Goal: Information Seeking & Learning: Learn about a topic

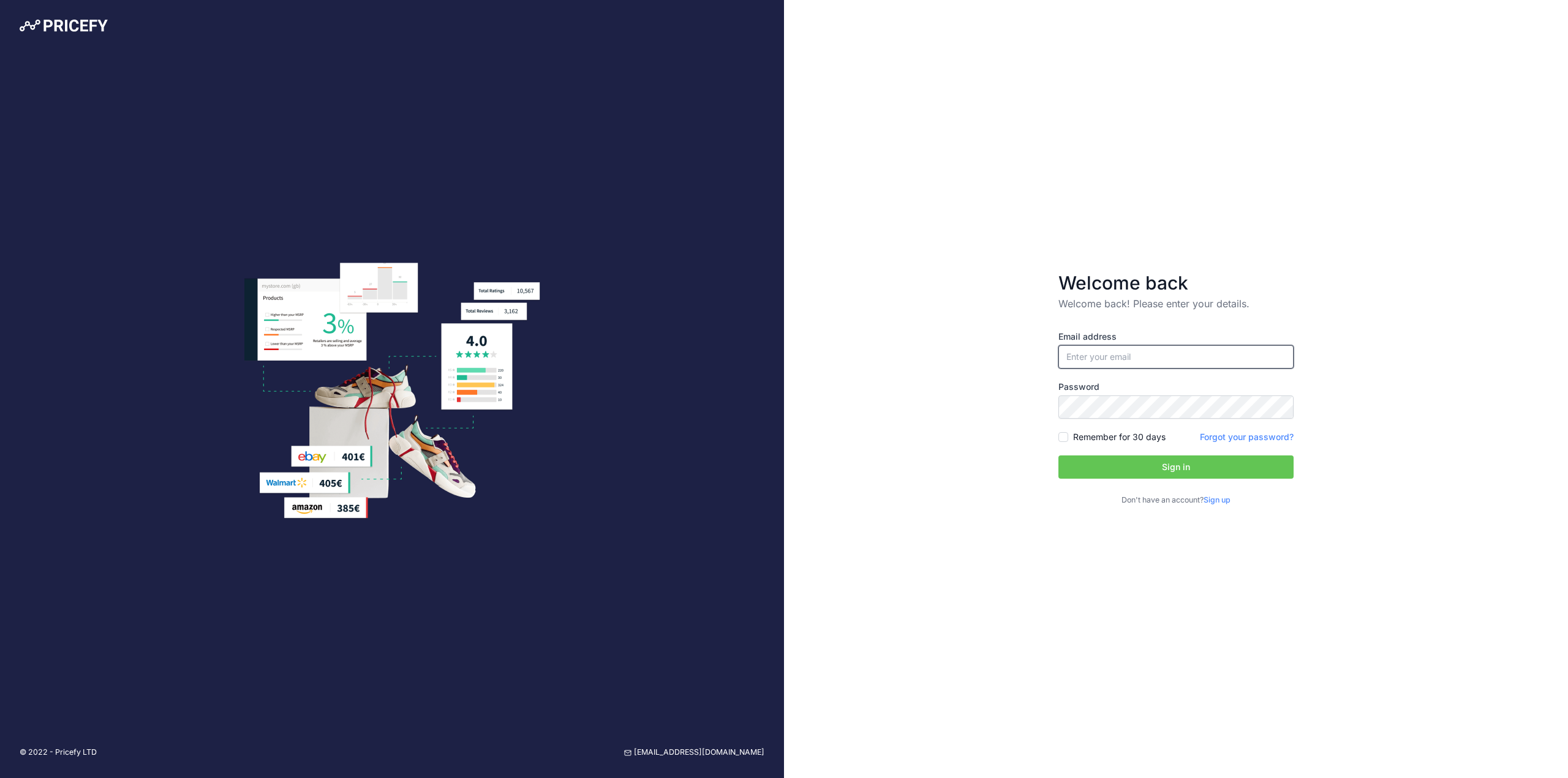
click at [1145, 348] on input "email" at bounding box center [1176, 357] width 235 height 23
type input "[EMAIL_ADDRESS][DOMAIN_NAME]"
click at [1145, 348] on input "[EMAIL_ADDRESS][DOMAIN_NAME]" at bounding box center [1176, 357] width 235 height 23
click at [976, 417] on div "Welcome back Welcome back! Please enter your details. Email address shaunr@food…" at bounding box center [1175, 389] width 784 height 778
click at [1066, 439] on input "Remember for 30 days" at bounding box center [1063, 437] width 9 height 9
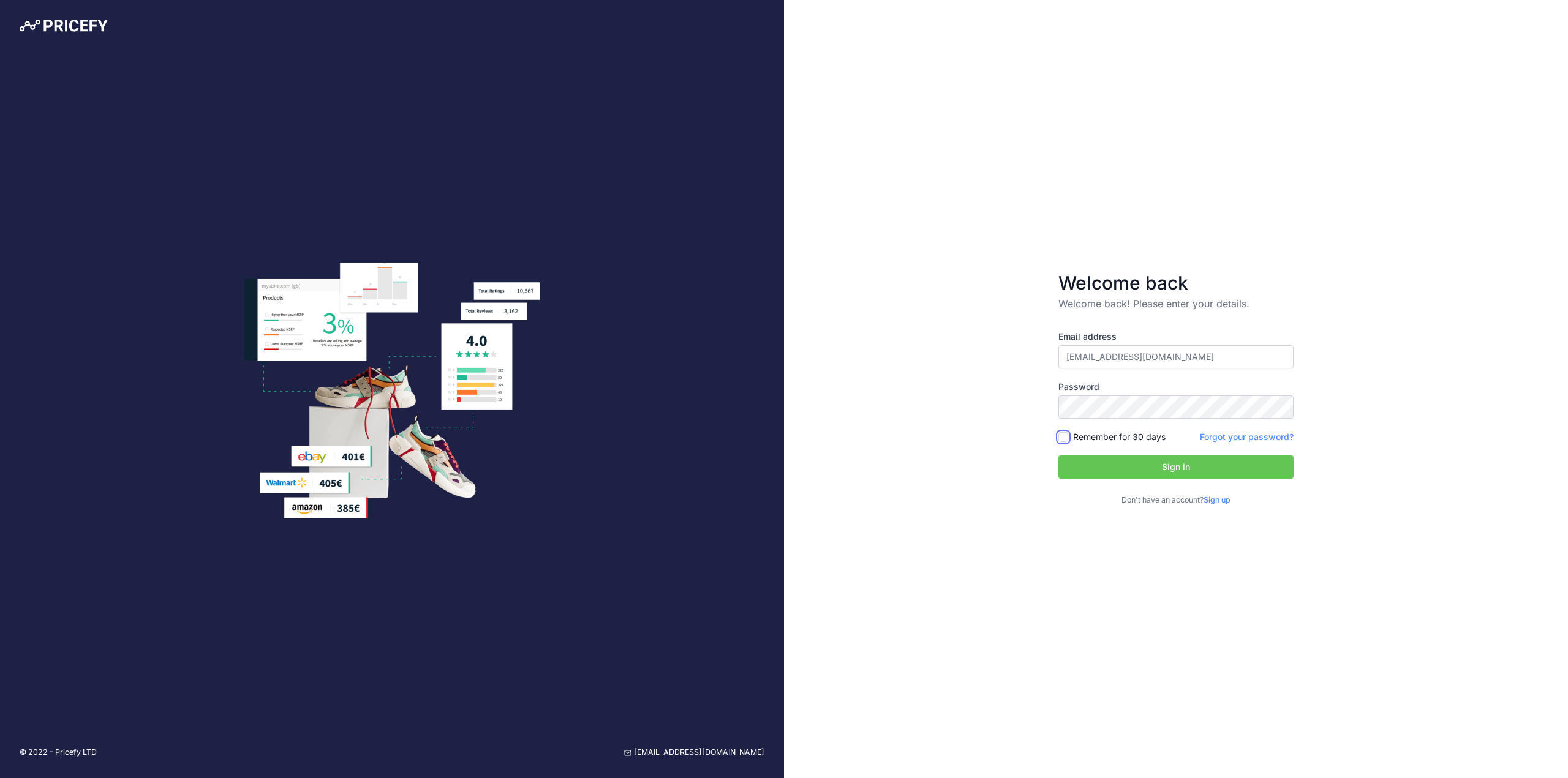
checkbox input "true"
click at [1093, 466] on button "Sign in" at bounding box center [1176, 467] width 235 height 23
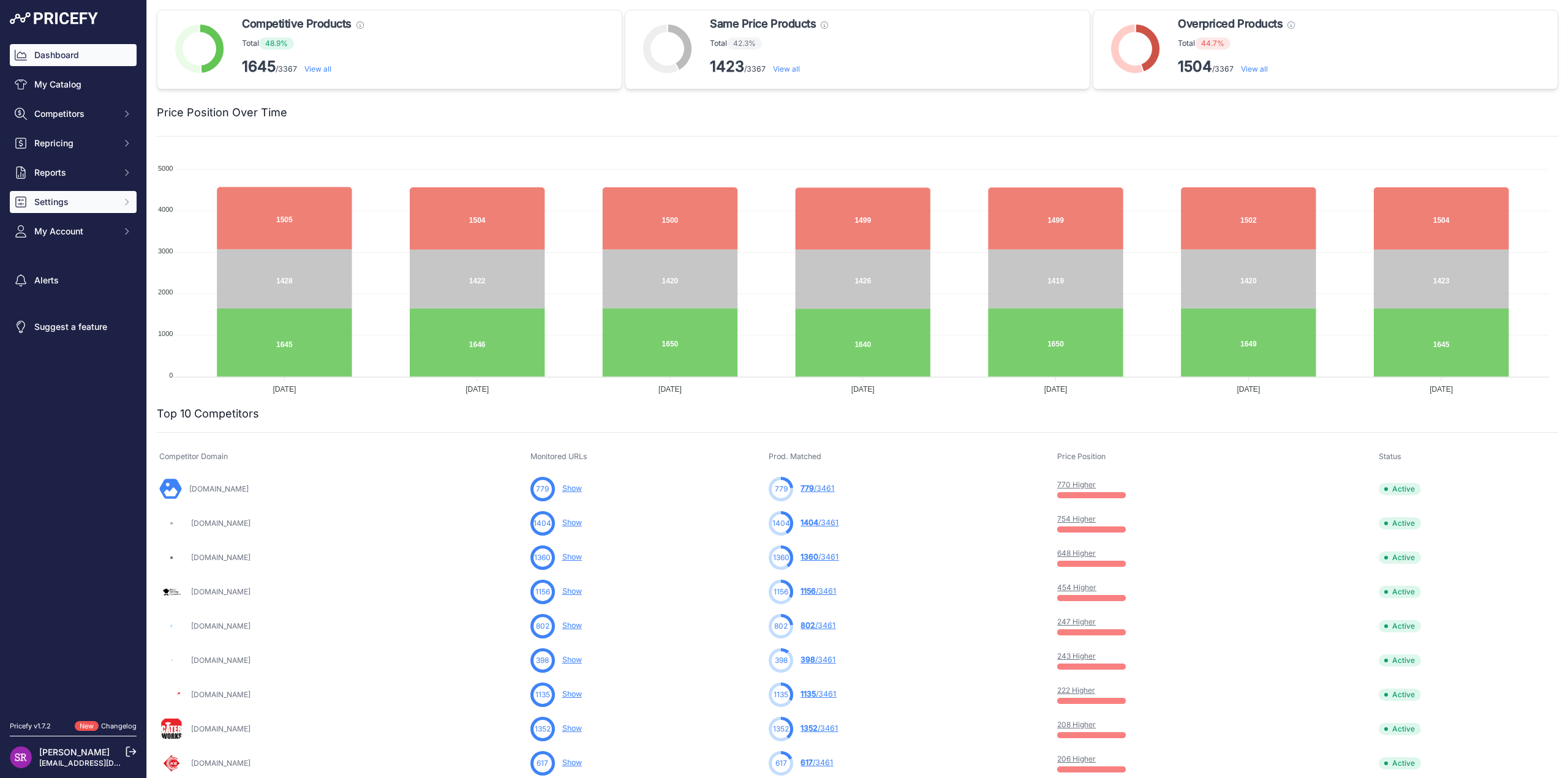
click at [68, 202] on span "Settings" at bounding box center [74, 202] width 80 height 12
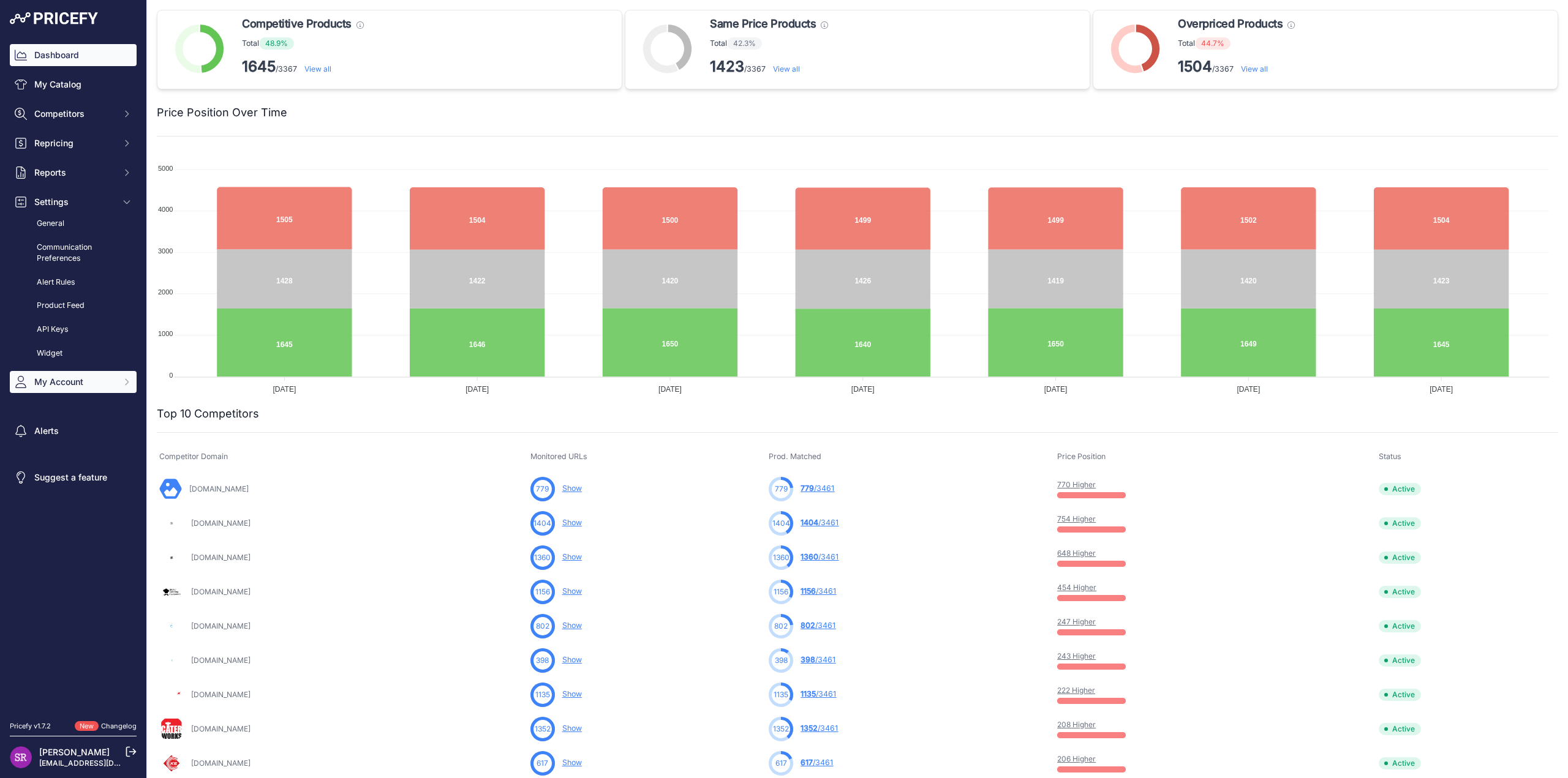
click at [74, 380] on span "My Account" at bounding box center [74, 382] width 80 height 12
click at [78, 422] on link "Users Management" at bounding box center [72, 428] width 126 height 22
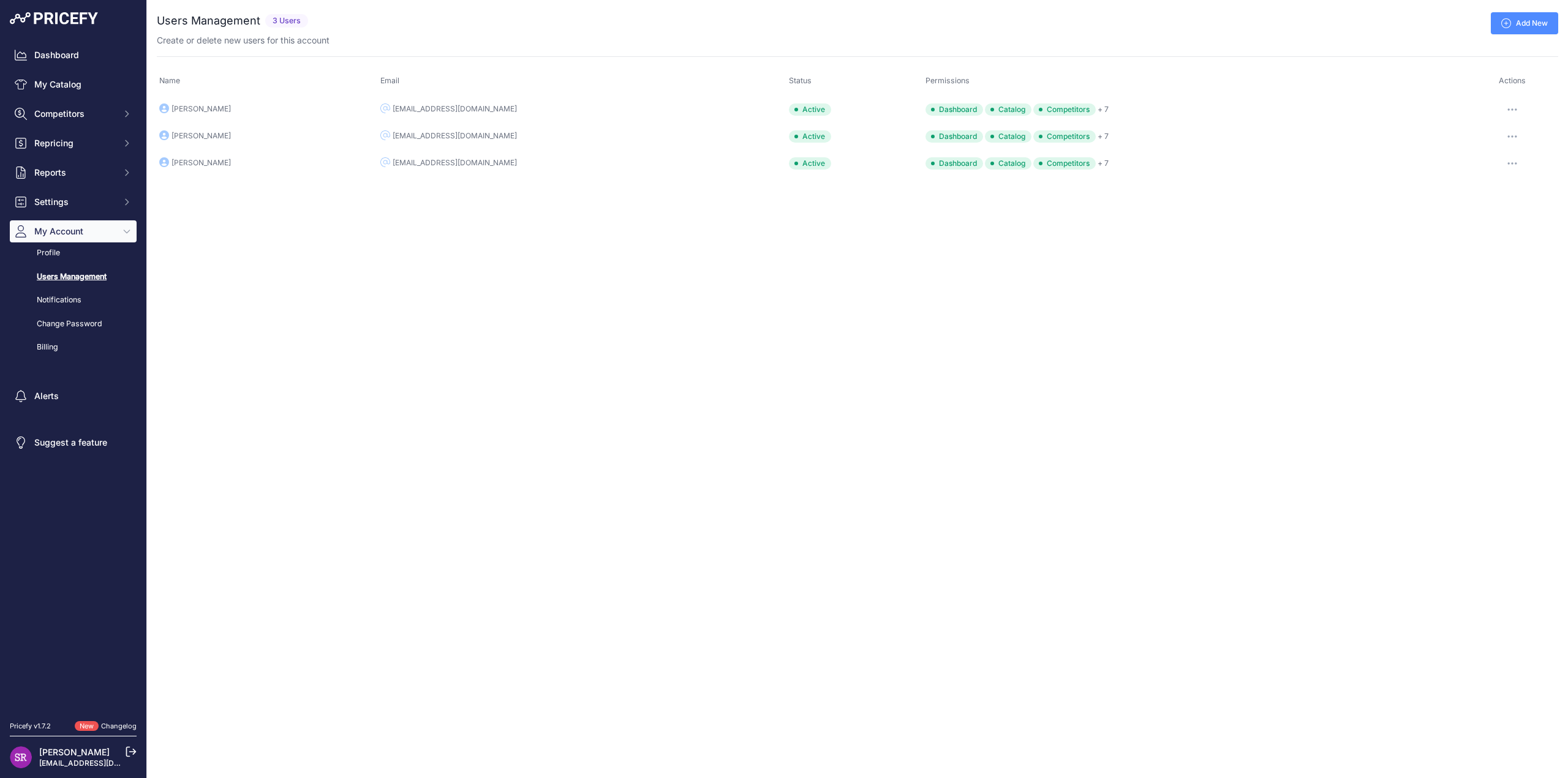
drag, startPoint x: 515, startPoint y: 112, endPoint x: 408, endPoint y: 110, distance: 107.0
click at [408, 110] on td "travisl@foodequipment.com.au" at bounding box center [582, 109] width 408 height 28
click at [408, 110] on div "travisl@foodequipment.com.au" at bounding box center [455, 109] width 124 height 9
drag, startPoint x: 408, startPoint y: 110, endPoint x: 502, endPoint y: 105, distance: 94.1
click at [502, 105] on div "travisl@foodequipment.com.au" at bounding box center [455, 109] width 124 height 9
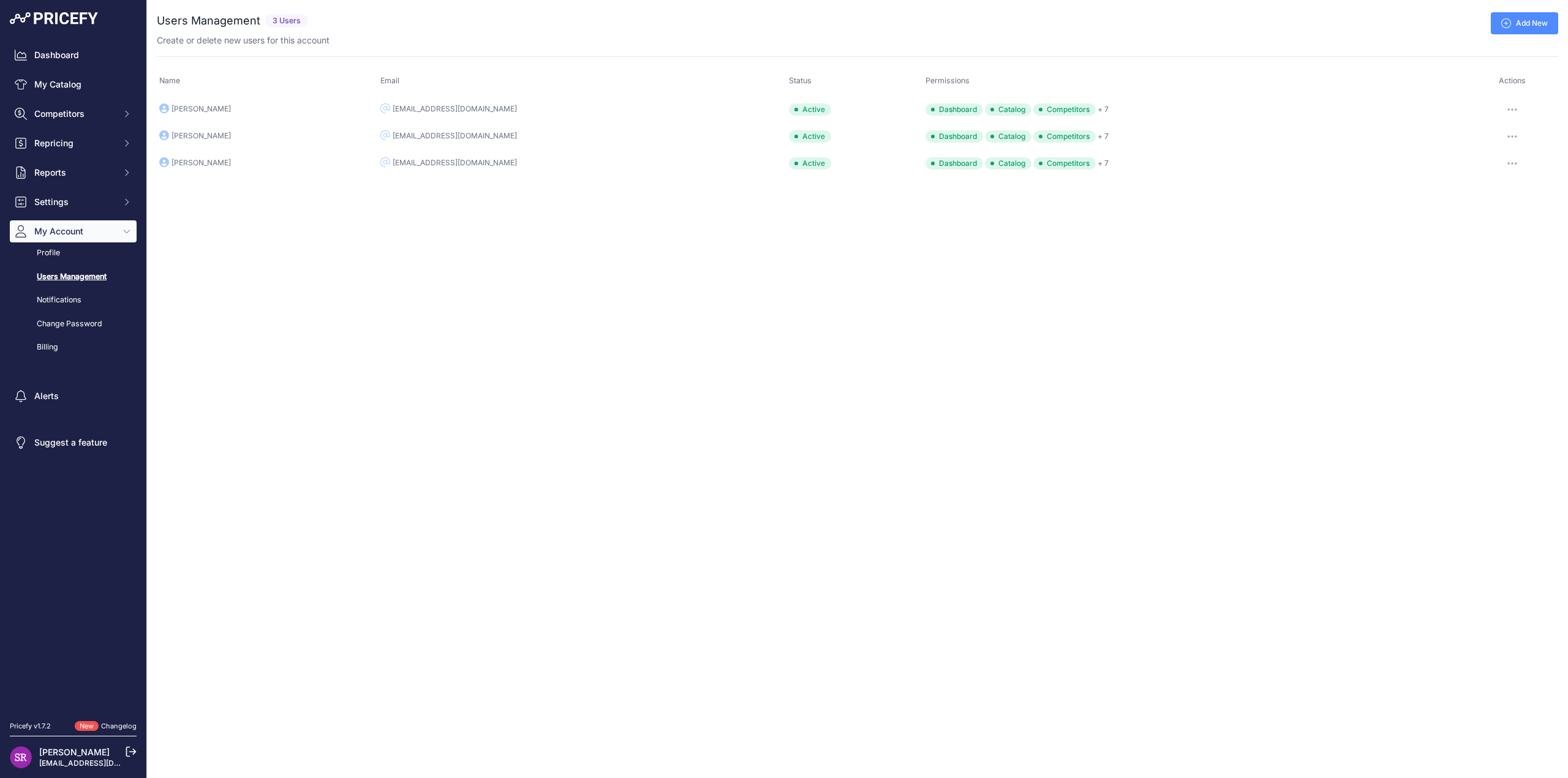
click at [502, 104] on div "travisl@foodequipment.com.au" at bounding box center [455, 109] width 124 height 9
click at [508, 106] on div "travisl@foodequipment.com.au" at bounding box center [455, 109] width 124 height 9
drag, startPoint x: 508, startPoint y: 106, endPoint x: 412, endPoint y: 108, distance: 96.0
click at [412, 108] on div "travisl@foodequipment.com.au" at bounding box center [455, 109] width 124 height 9
copy div "travisl@foodequipment.com.au"
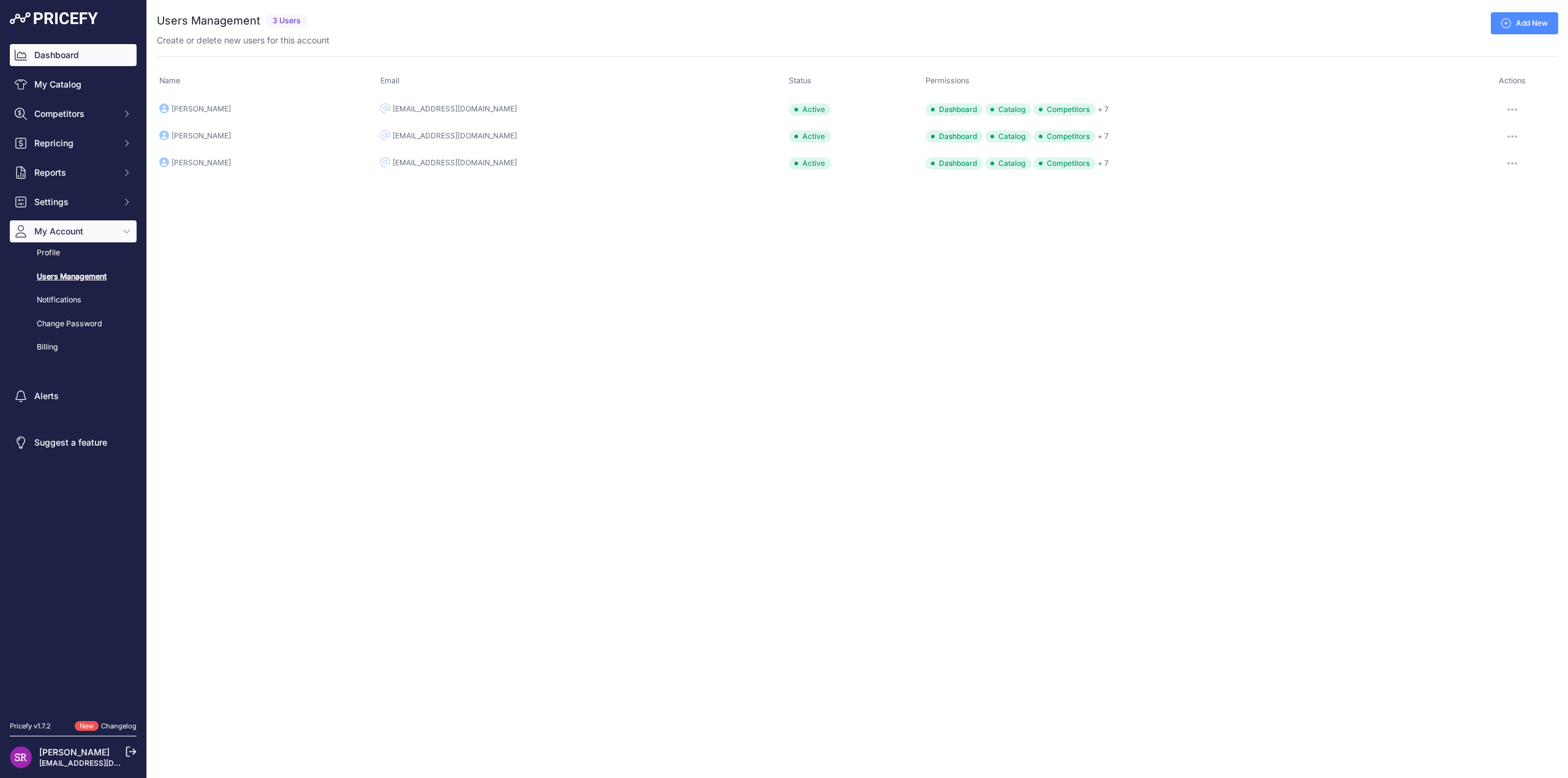
click at [78, 62] on link "Dashboard" at bounding box center [72, 55] width 126 height 22
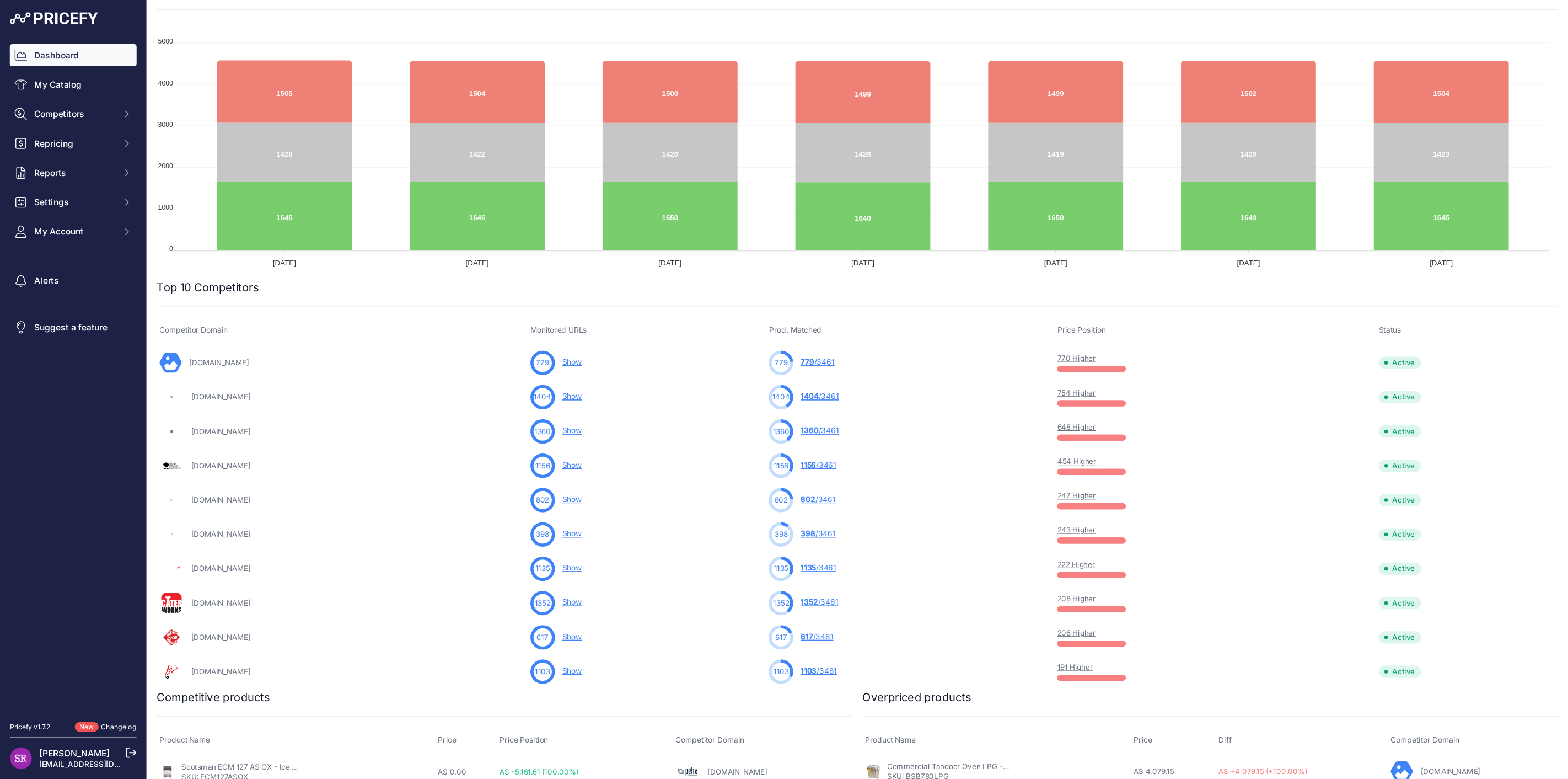
scroll to position [73, 0]
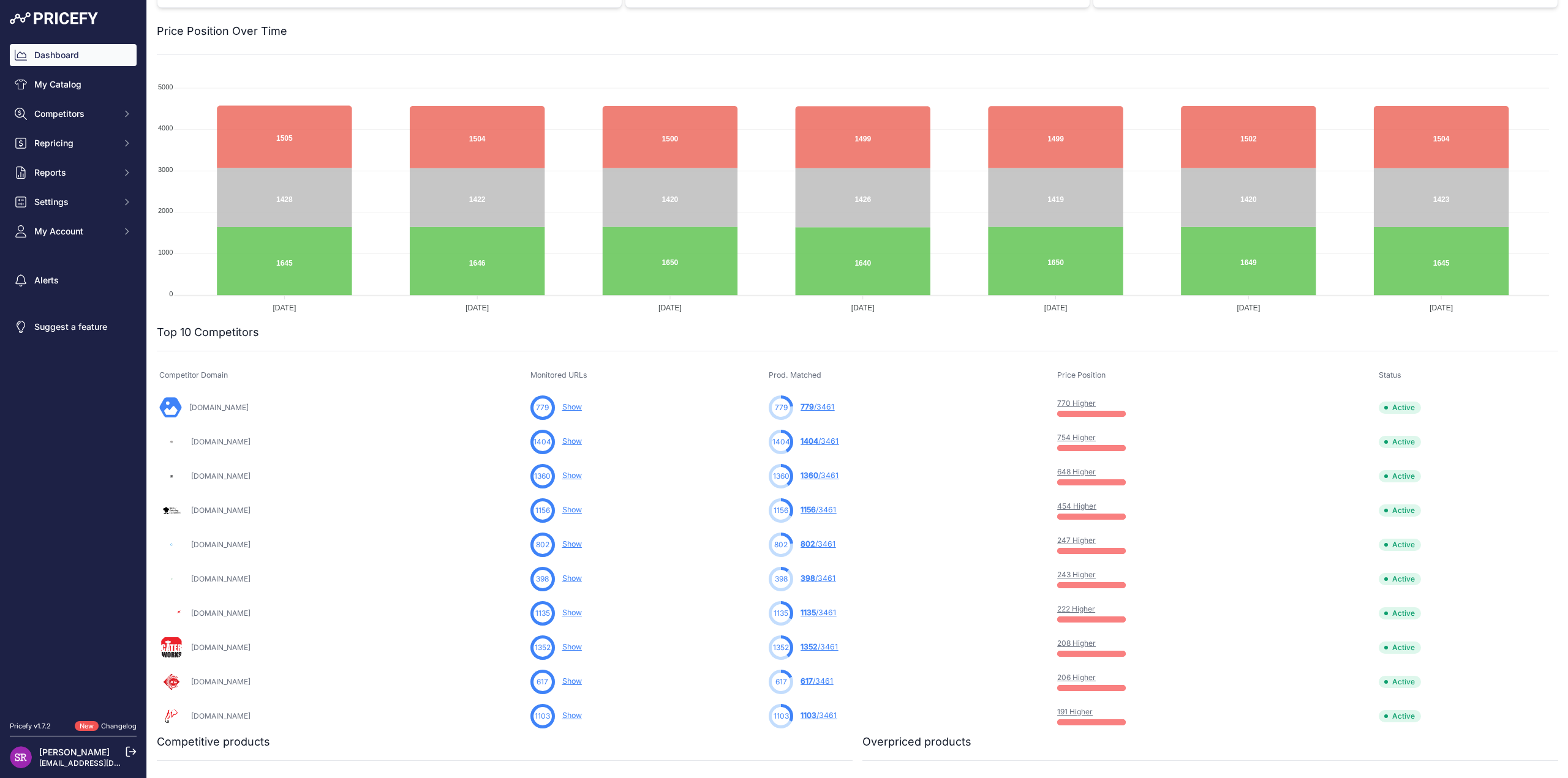
drag, startPoint x: 335, startPoint y: 473, endPoint x: 172, endPoint y: 479, distance: 163.1
click at [172, 479] on div "[DOMAIN_NAME]" at bounding box center [342, 477] width 366 height 24
click at [391, 468] on div "[DOMAIN_NAME]" at bounding box center [342, 477] width 366 height 24
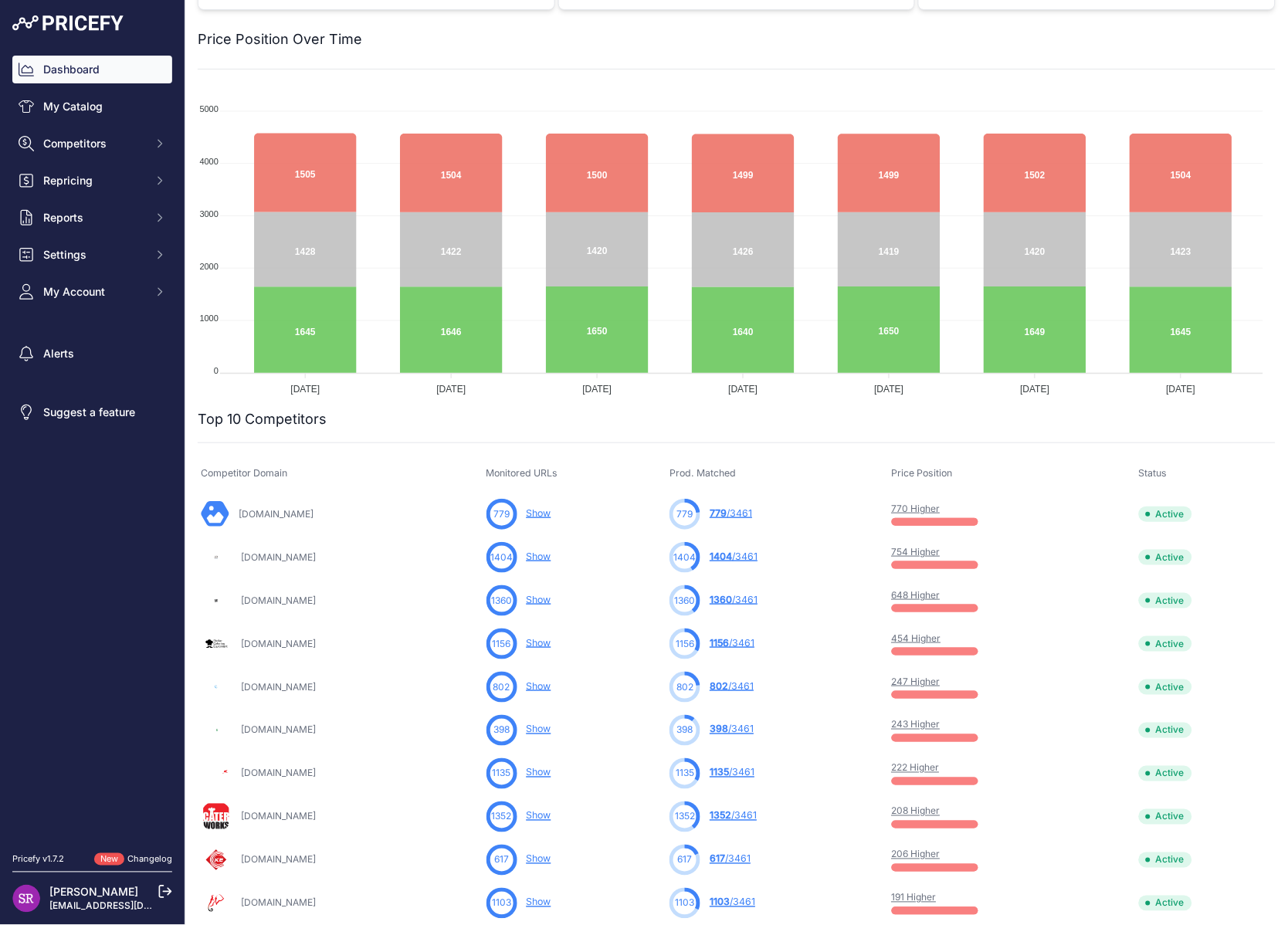
click at [1222, 461] on th "Status" at bounding box center [1205, 473] width 140 height 37
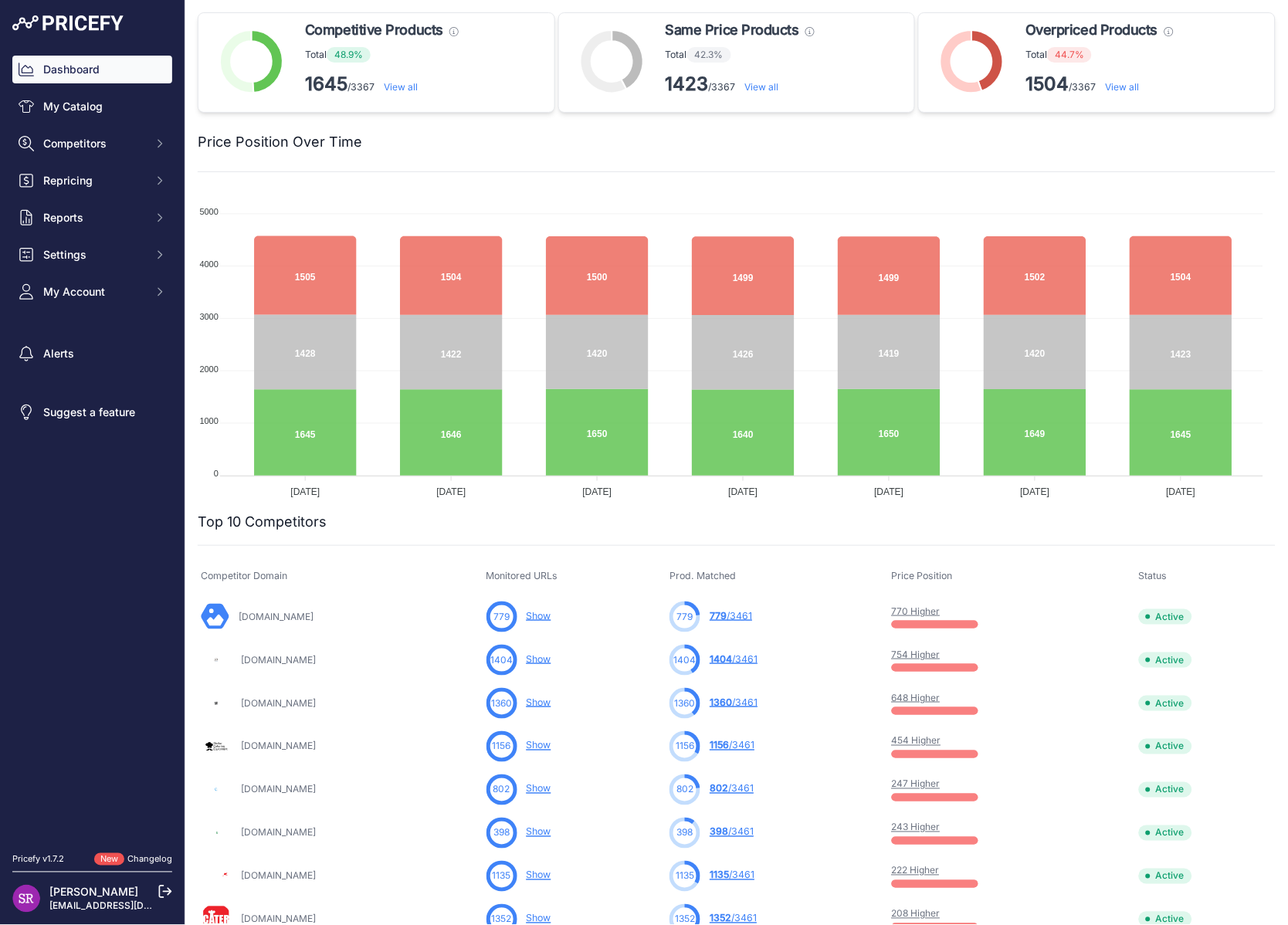
click at [1139, 159] on div "Price Position Over Time" at bounding box center [736, 142] width 1077 height 60
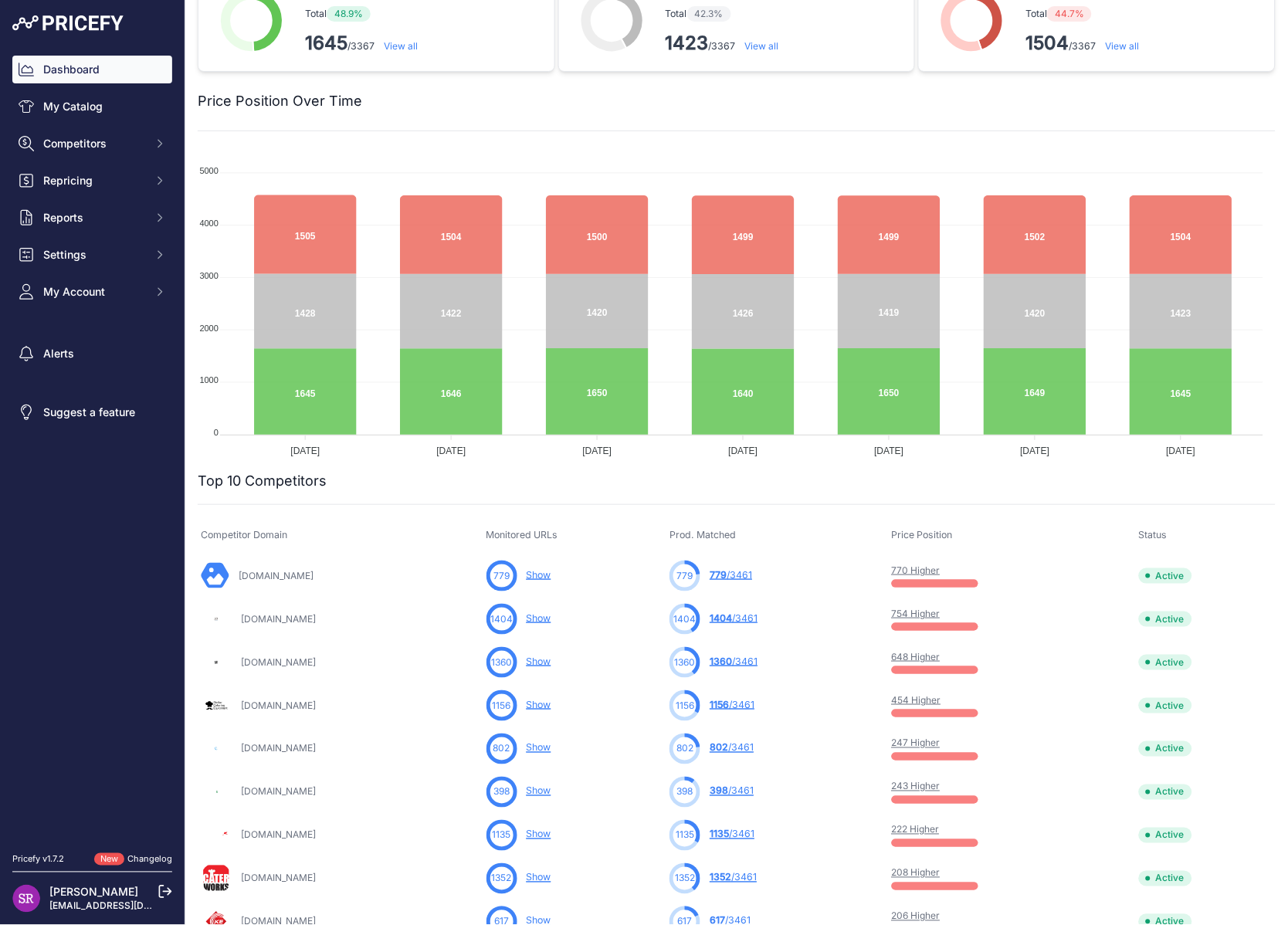
scroll to position [171, 0]
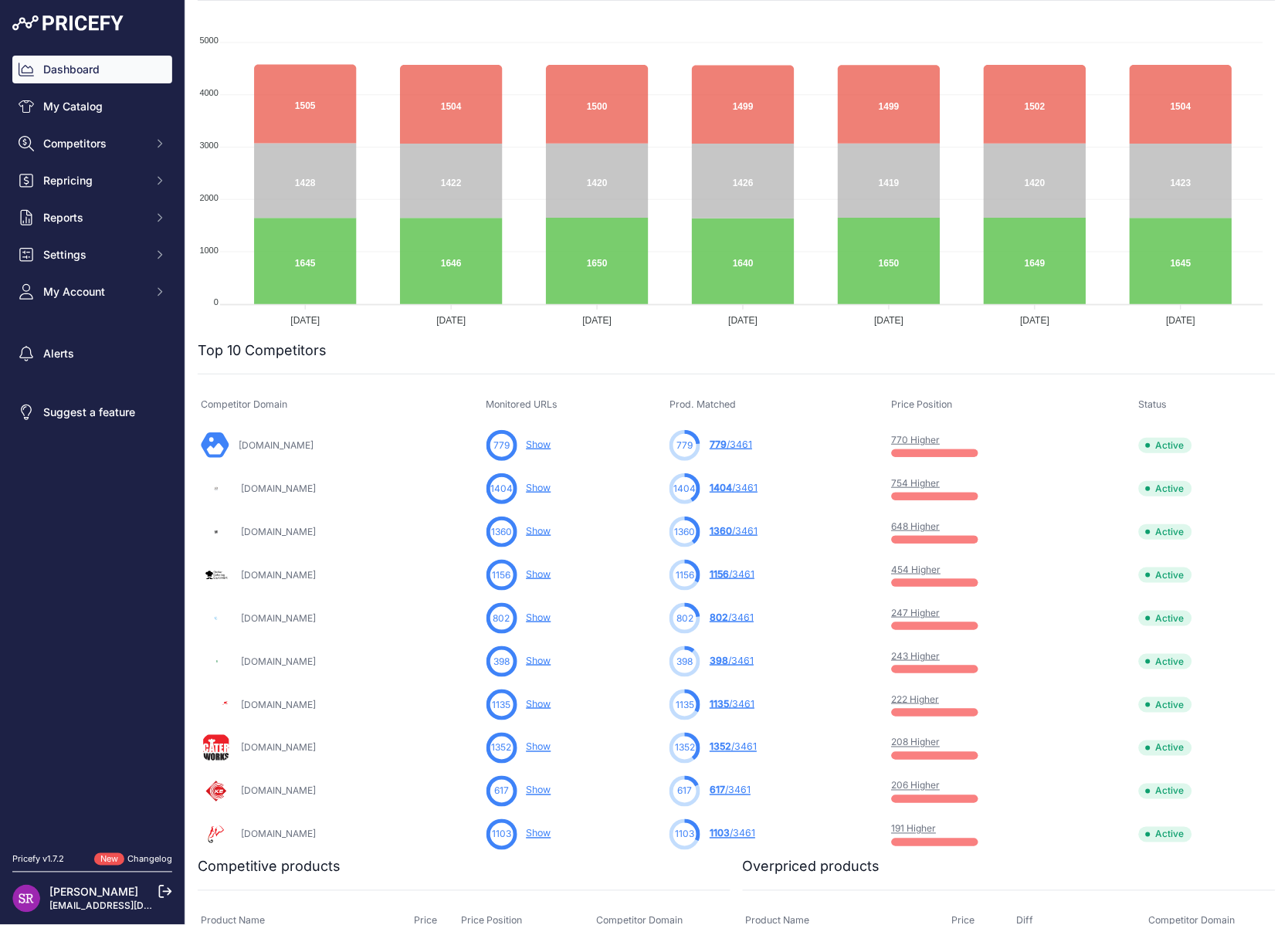
click at [552, 533] on link "Show" at bounding box center [539, 531] width 25 height 12
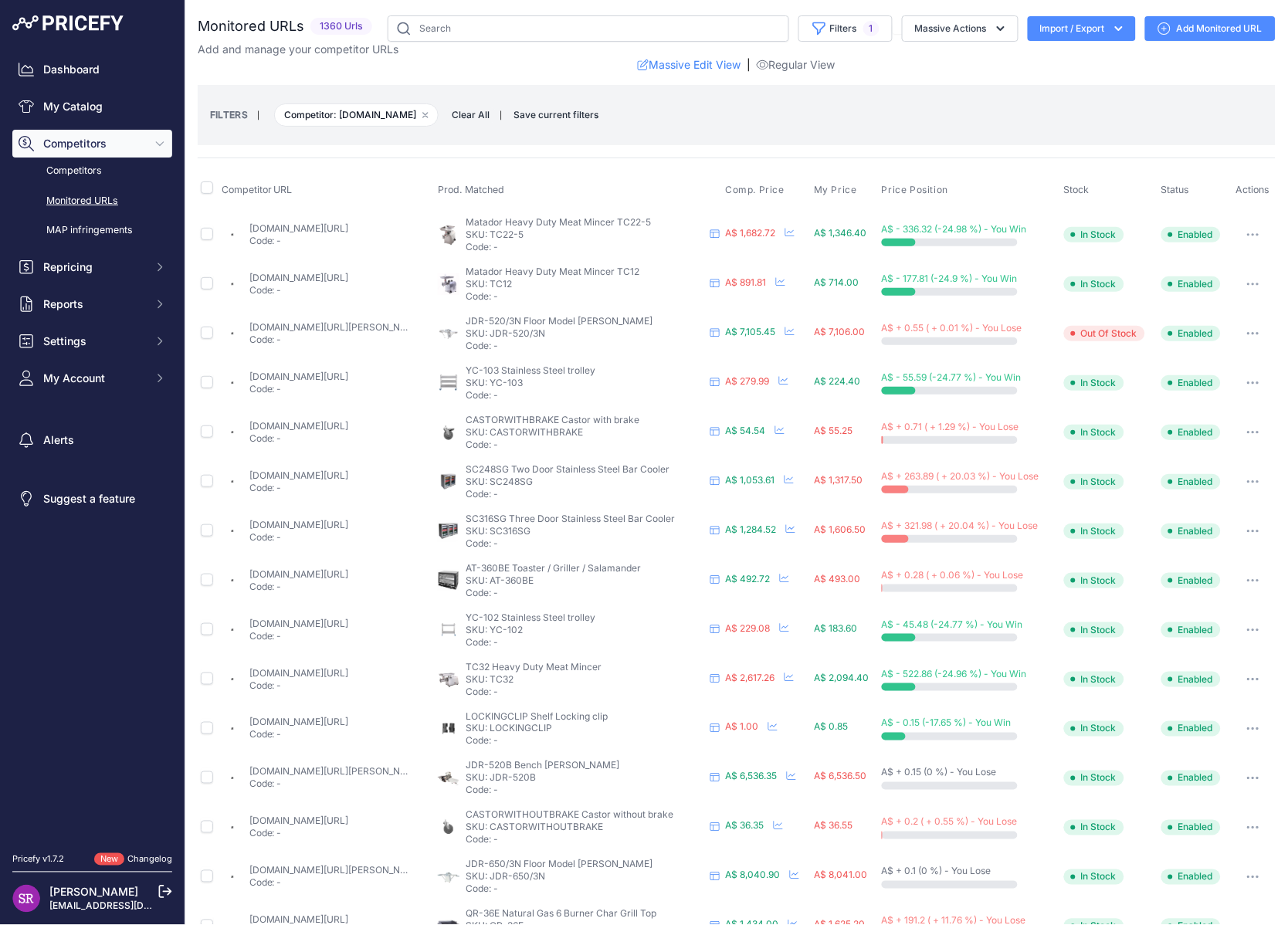
click at [794, 124] on div "FILTERS | Competitor: restaurantequipment.com.au Remove filter option Clear All…" at bounding box center [736, 115] width 1053 height 42
click at [710, 477] on icon at bounding box center [714, 481] width 9 height 9
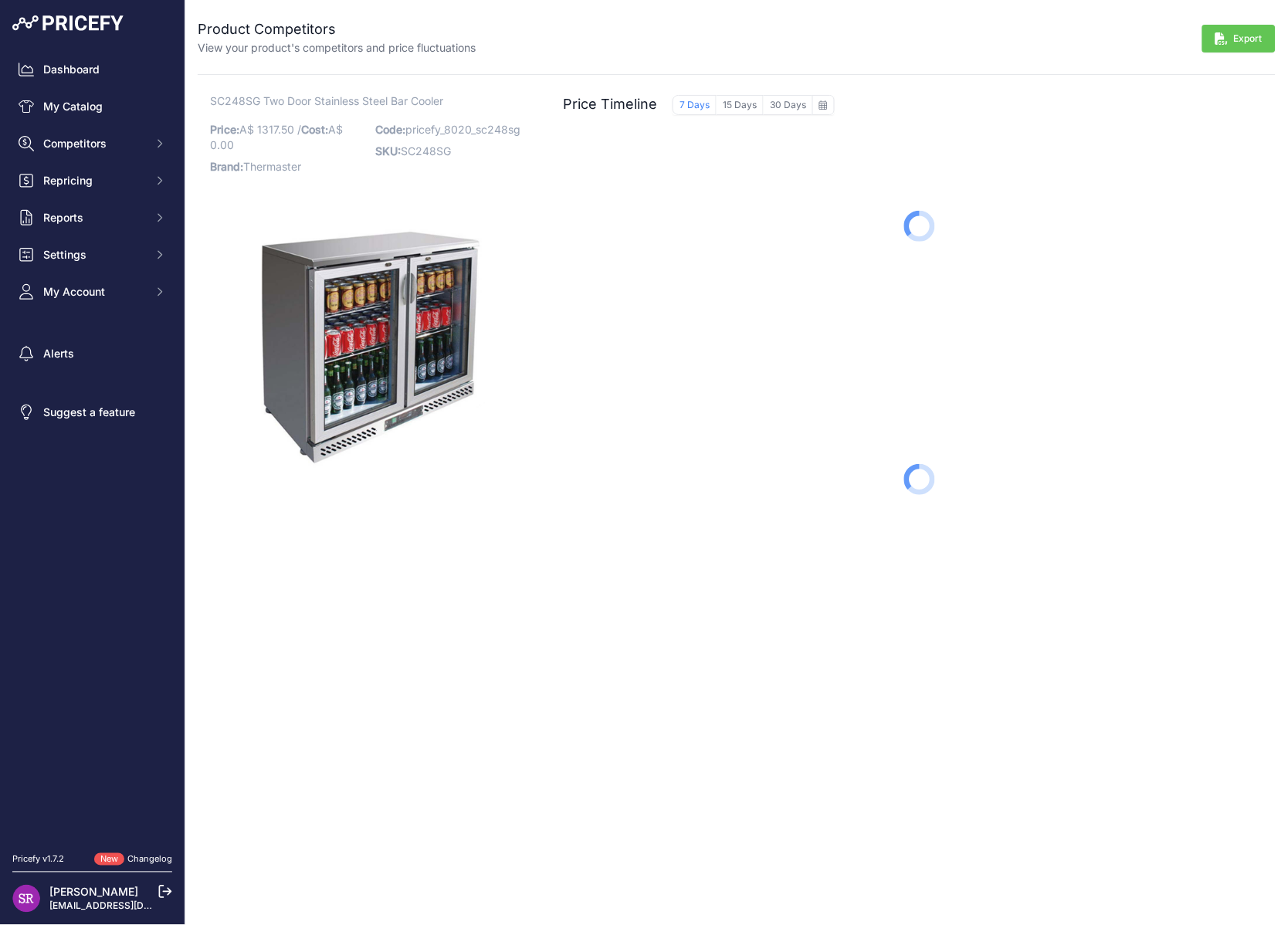
click at [423, 95] on span "SC248SG Two Door Stainless Steel Bar Cooler" at bounding box center [326, 101] width 234 height 20
drag, startPoint x: 423, startPoint y: 95, endPoint x: 224, endPoint y: 104, distance: 199.2
click at [224, 104] on span "SC248SG Two Door Stainless Steel Bar Cooler" at bounding box center [326, 101] width 234 height 20
drag, startPoint x: 224, startPoint y: 104, endPoint x: 465, endPoint y: 95, distance: 241.2
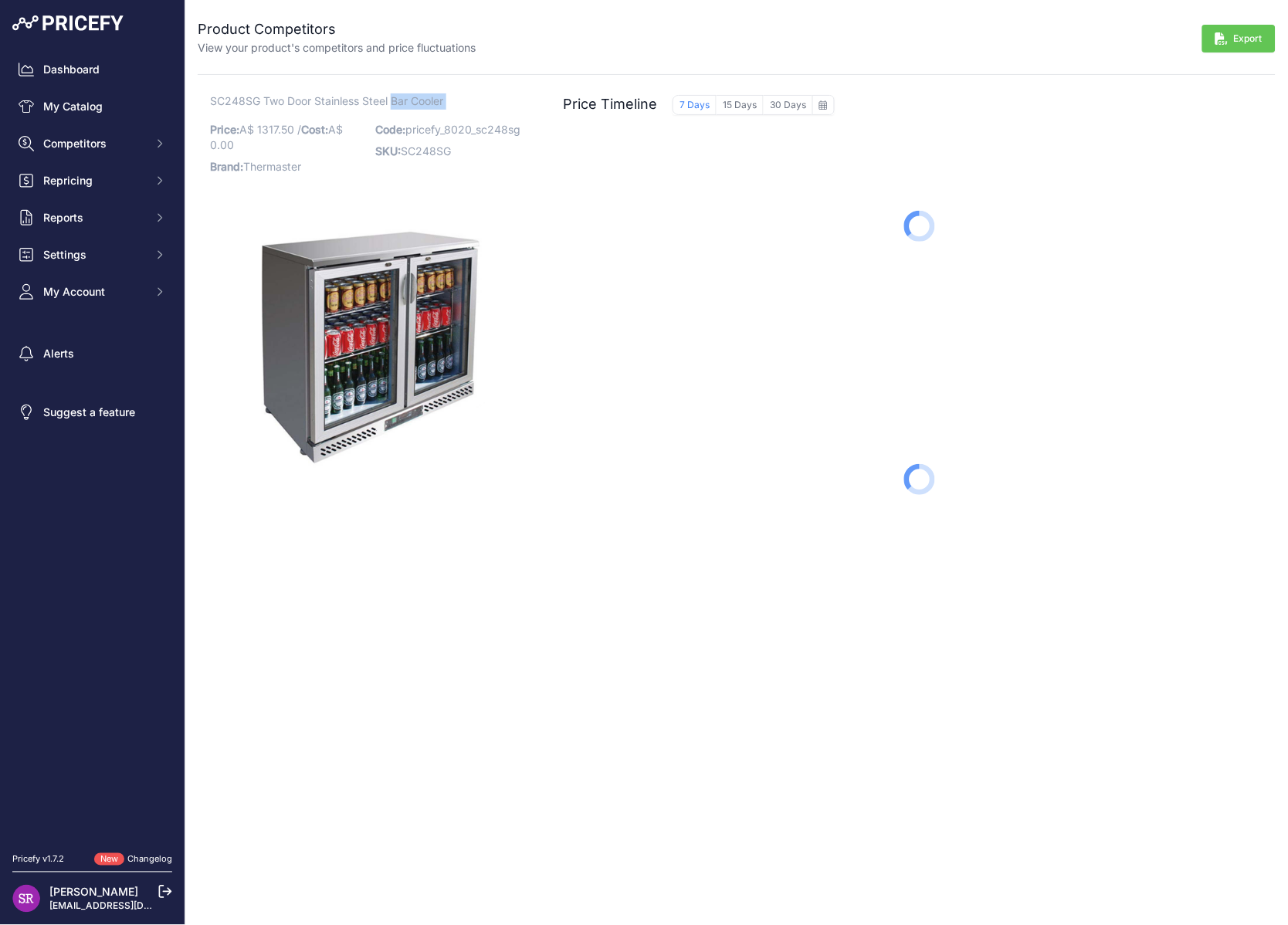
click at [465, 95] on p "SC248SG Two Door Stainless Steel Bar Cooler" at bounding box center [371, 101] width 322 height 16
drag, startPoint x: 465, startPoint y: 95, endPoint x: 199, endPoint y: 104, distance: 266.2
click at [199, 104] on div "SC248SG Two Door Stainless Steel Bar Cooler Price: A$ 1317.50 / Cost: A$ 0.00 B…" at bounding box center [371, 342] width 347 height 497
click at [199, 104] on div "SC248SG Two Door Stainless Steel Bar Cooler Price: A$ 1317.50 / Cost: A$ 0.00 B…" at bounding box center [371, 342] width 347 height 497
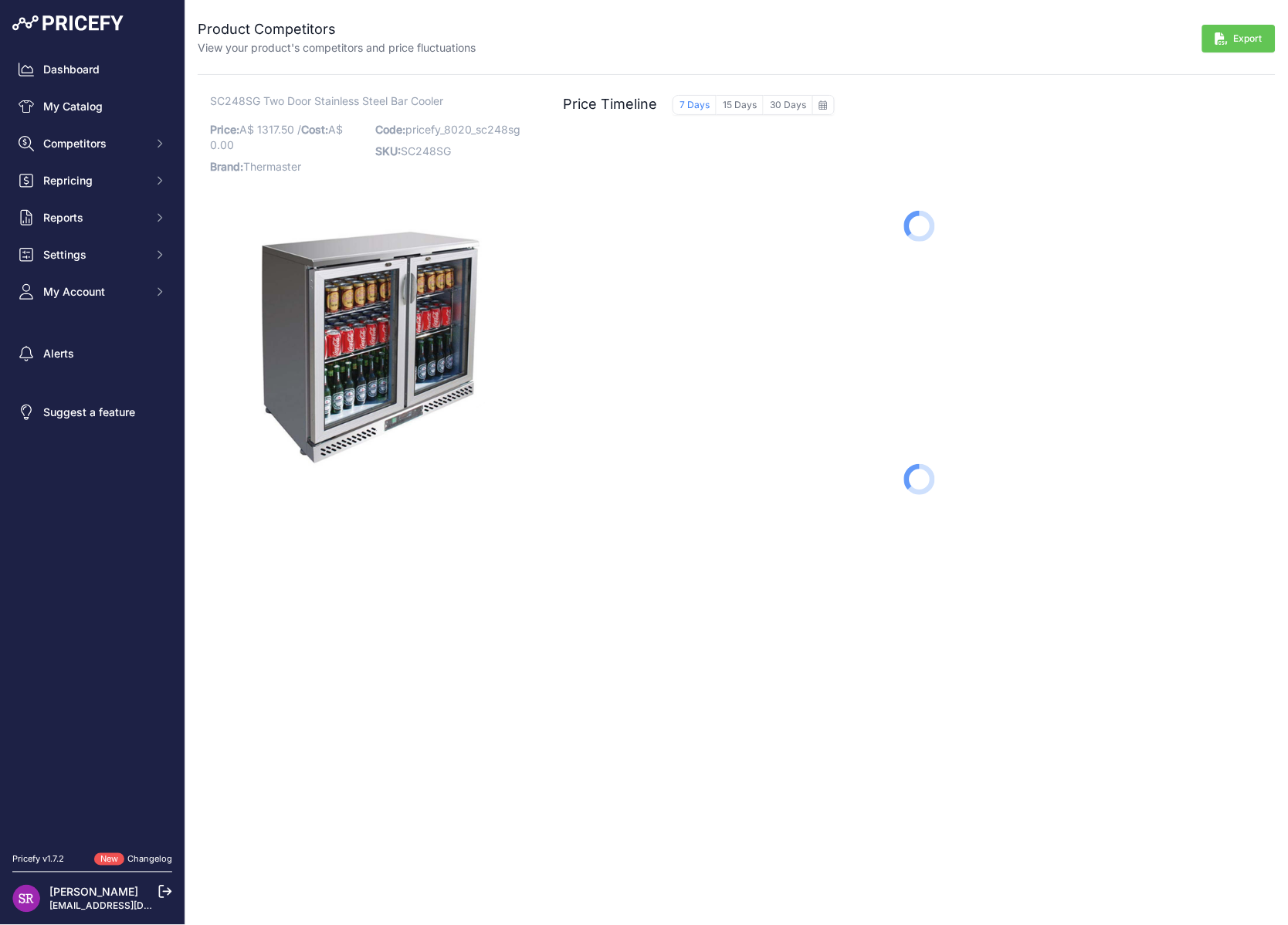
drag, startPoint x: 199, startPoint y: 104, endPoint x: 361, endPoint y: 97, distance: 162.2
click at [361, 97] on div "SC248SG Two Door Stainless Steel Bar Cooler Price: A$ 1317.50 / Cost: A$ 0.00 B…" at bounding box center [371, 342] width 347 height 497
click at [420, 101] on span "SC248SG Two Door Stainless Steel Bar Cooler" at bounding box center [326, 101] width 234 height 20
drag, startPoint x: 420, startPoint y: 101, endPoint x: 244, endPoint y: 96, distance: 176.1
click at [244, 96] on span "SC248SG Two Door Stainless Steel Bar Cooler" at bounding box center [326, 101] width 234 height 20
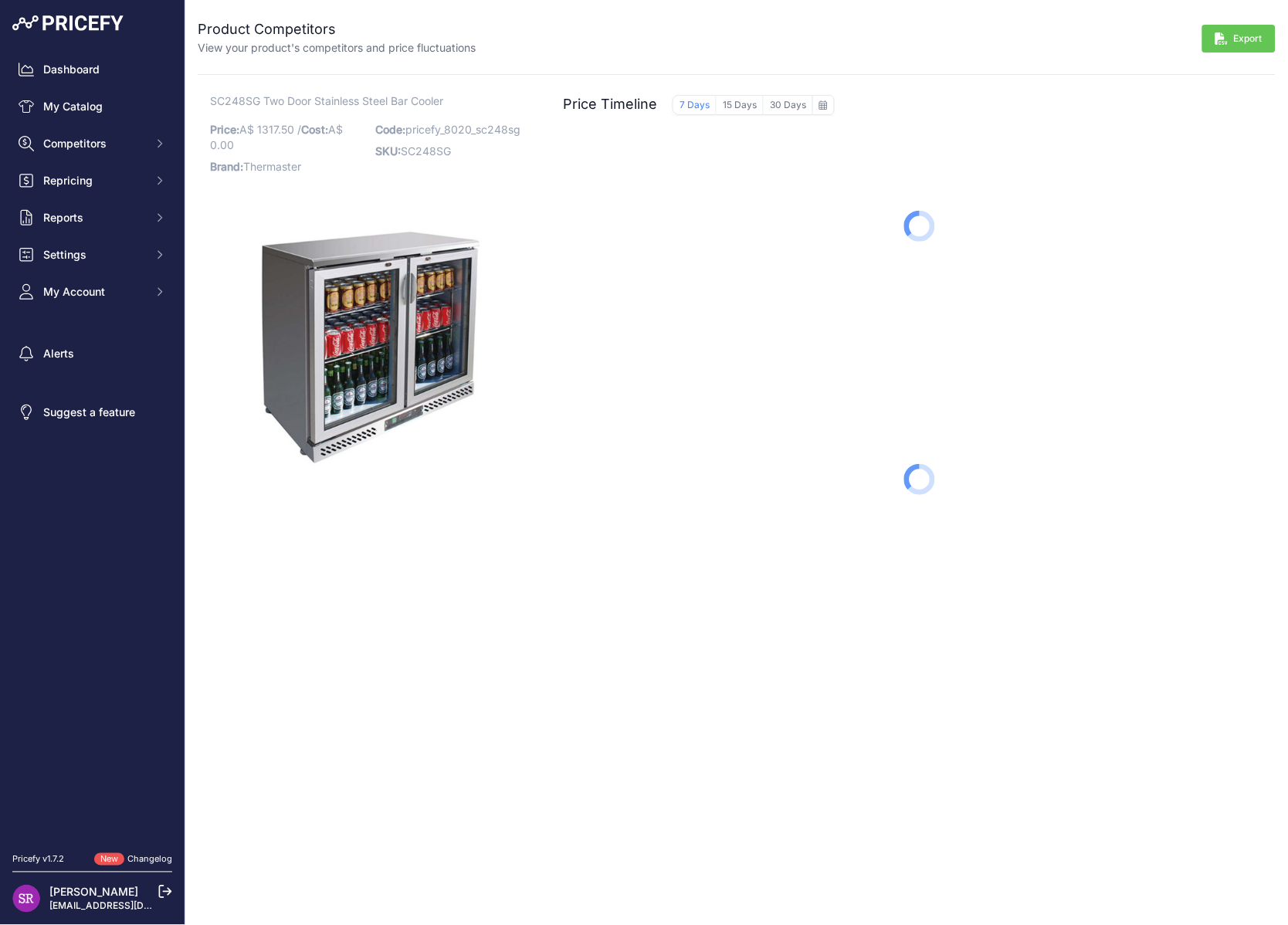
click at [244, 96] on span "SC248SG Two Door Stainless Steel Bar Cooler" at bounding box center [326, 101] width 234 height 20
drag, startPoint x: 244, startPoint y: 96, endPoint x: 404, endPoint y: 95, distance: 160.0
click at [404, 95] on span "SC248SG Two Door Stainless Steel Bar Cooler" at bounding box center [326, 101] width 234 height 20
click at [91, 111] on link "My Catalog" at bounding box center [91, 107] width 159 height 28
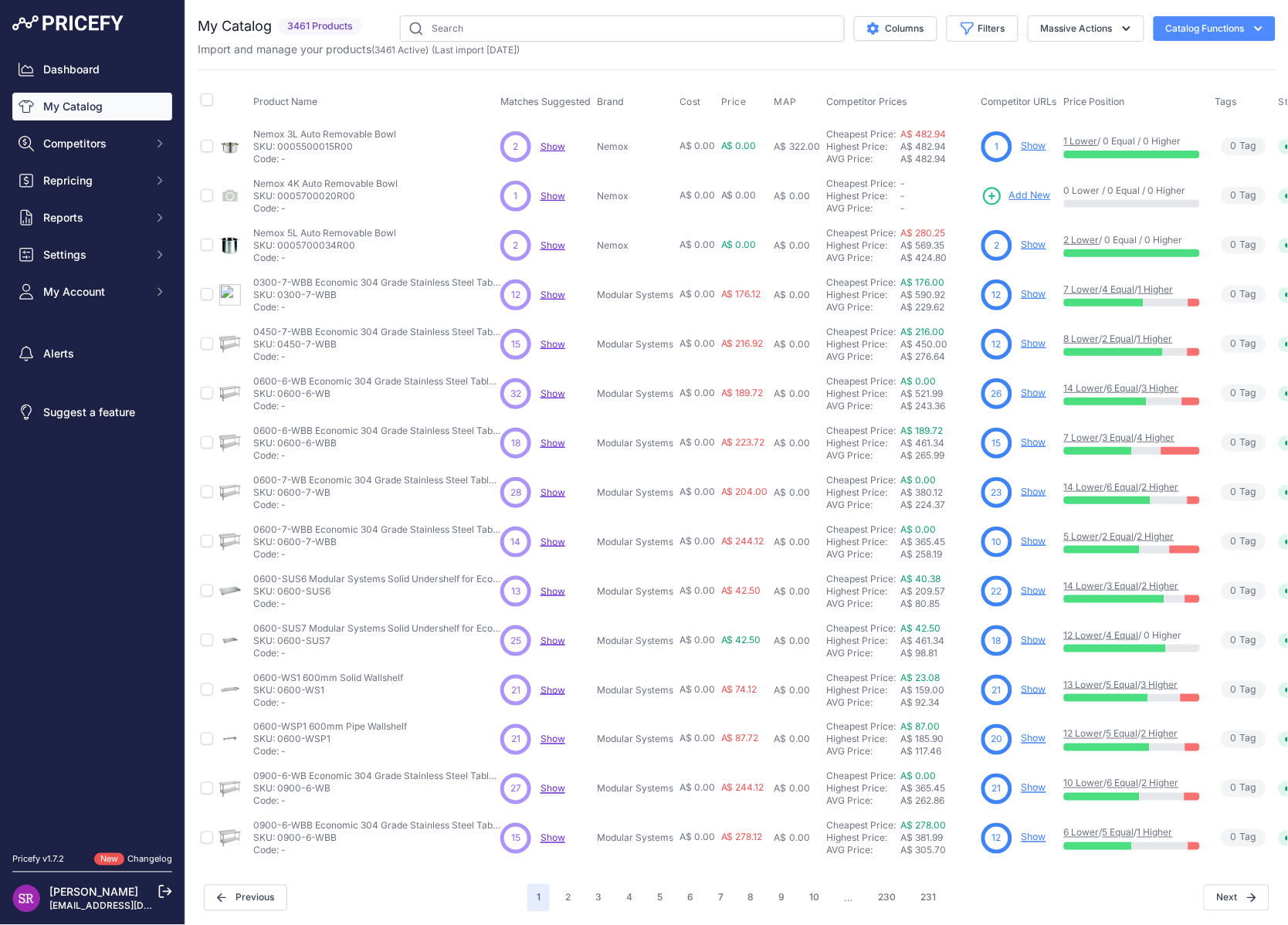
click at [546, 389] on span "Show" at bounding box center [552, 394] width 25 height 12
click at [546, 783] on span "Show" at bounding box center [552, 789] width 25 height 12
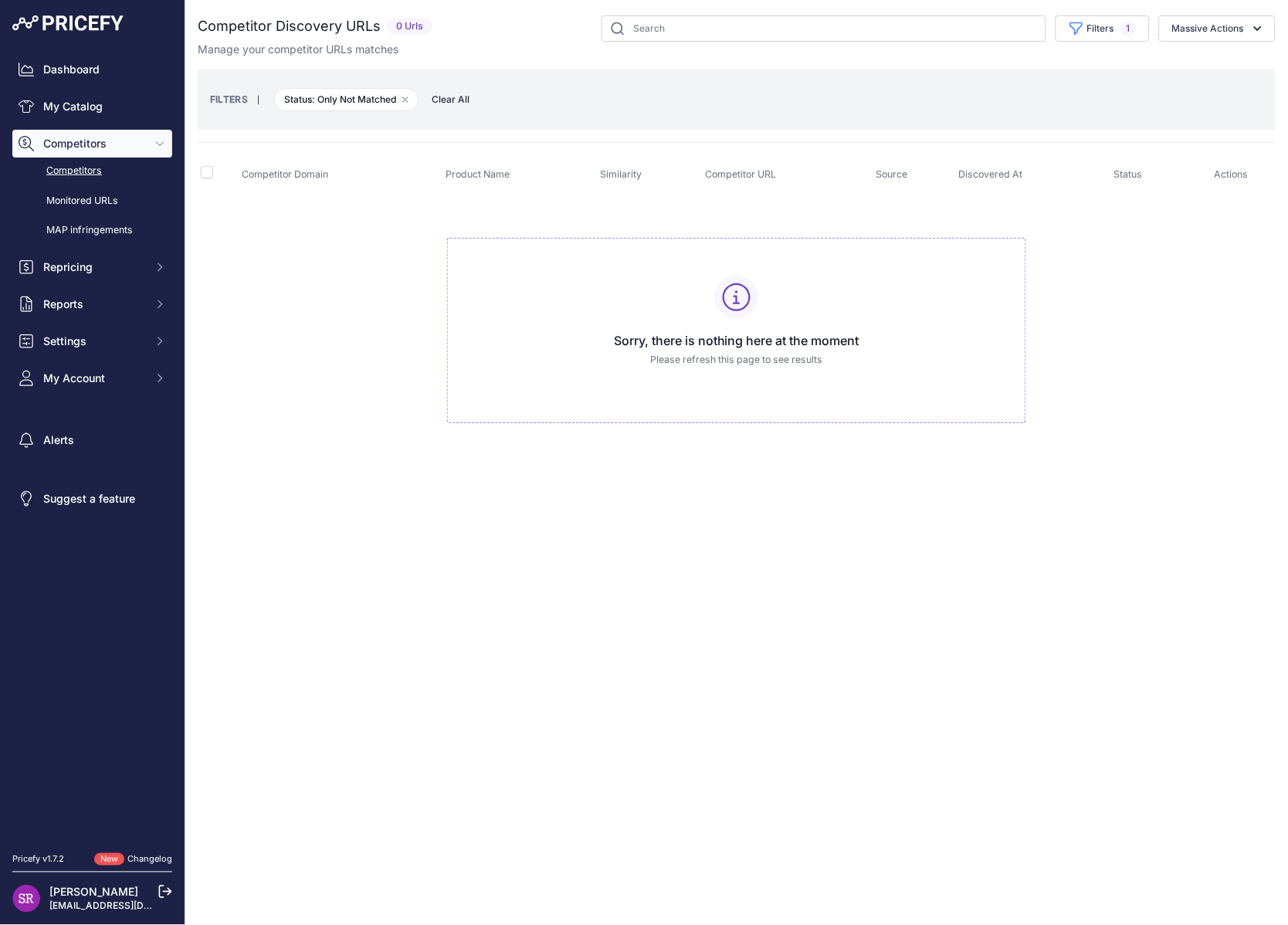
click at [364, 325] on td "Sorry, there is nothing here at the moment Please refresh this page to see resu…" at bounding box center [736, 323] width 1077 height 260
click at [411, 97] on button "Remove filter option" at bounding box center [405, 100] width 12 height 12
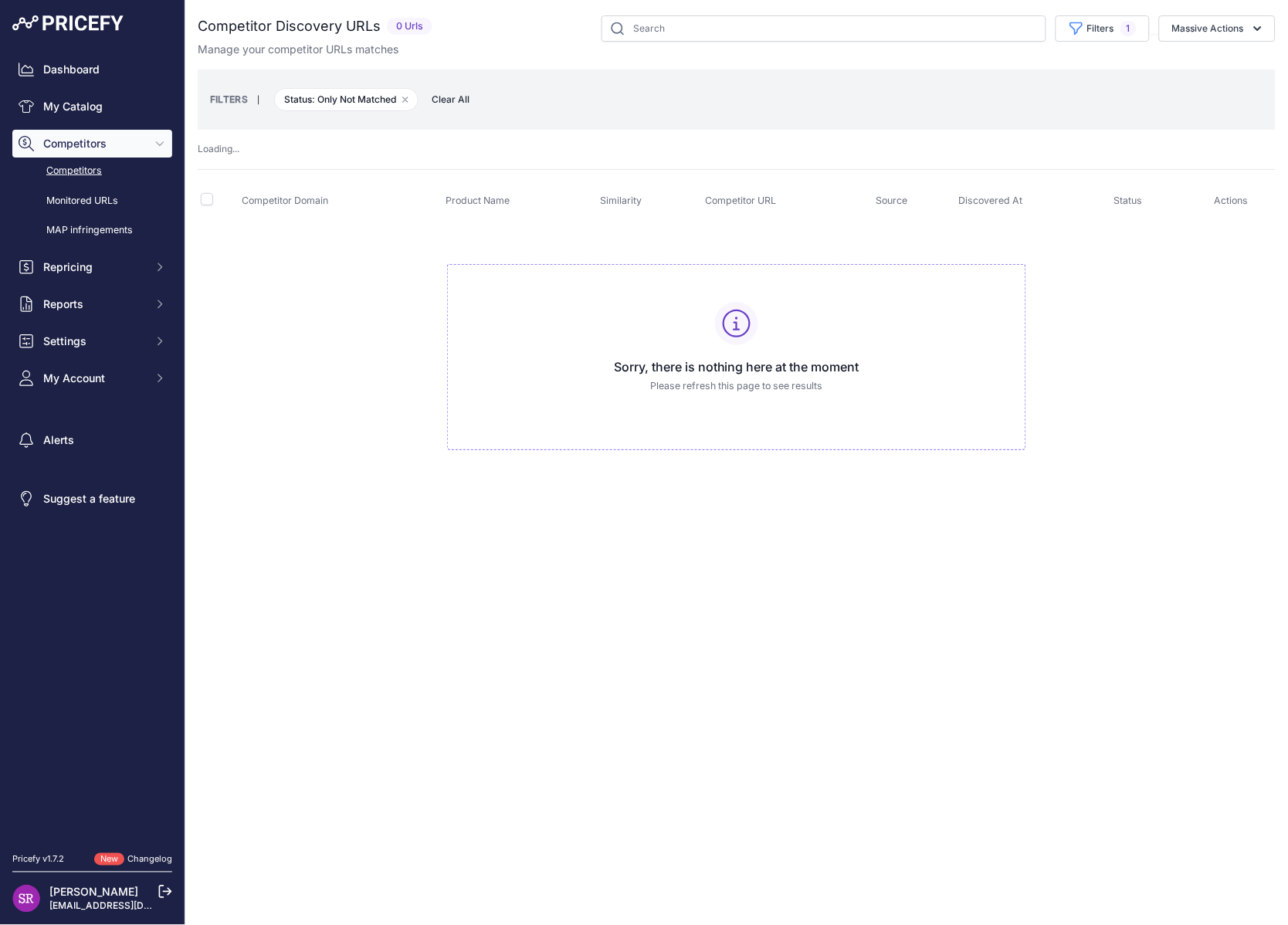
click at [112, 172] on link "Competitors" at bounding box center [91, 171] width 159 height 27
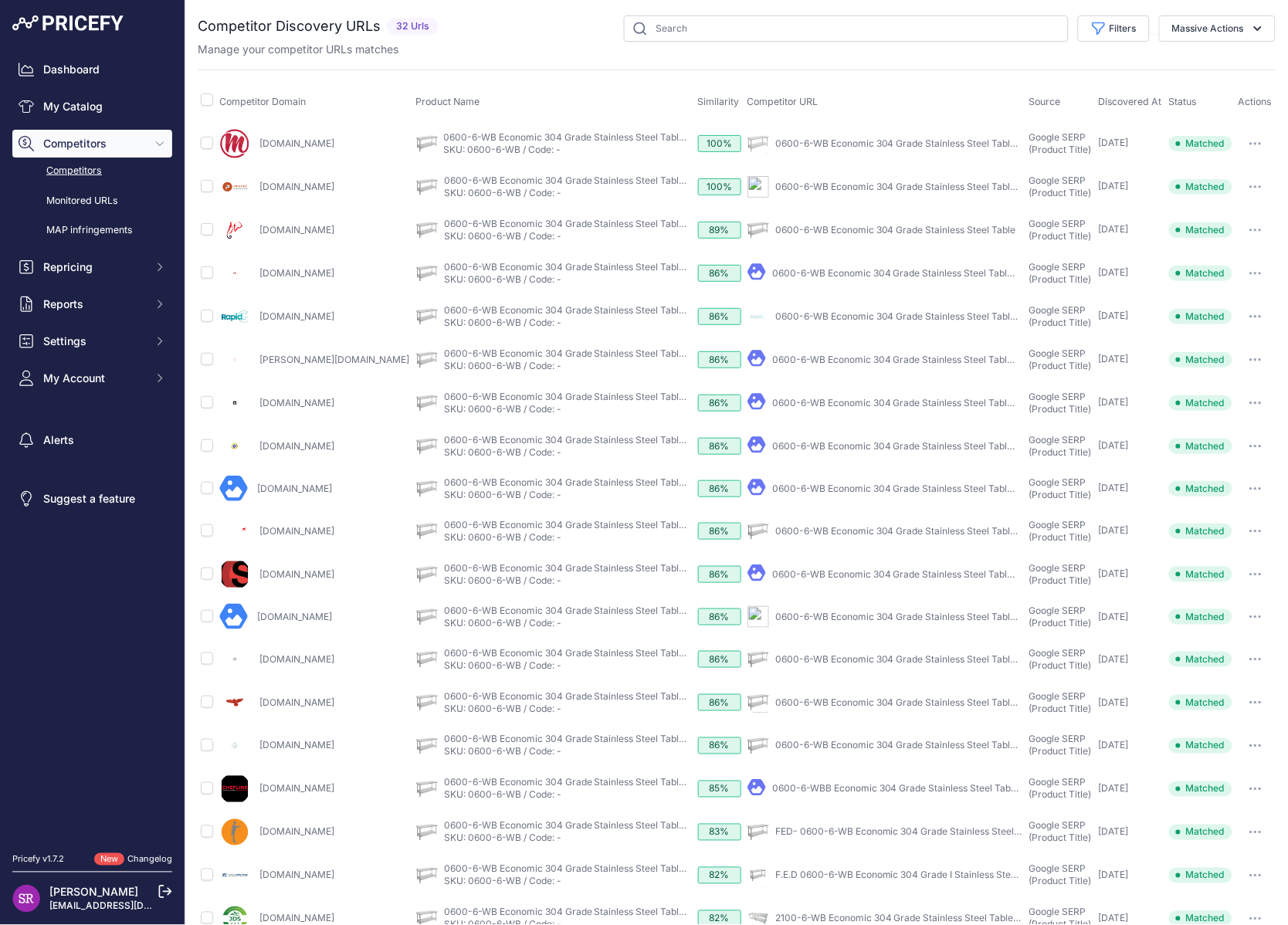
click at [832, 140] on link "0600-6-WB Economic 304 Grade Stainless Steel Table 600x600x900" at bounding box center [929, 143] width 309 height 12
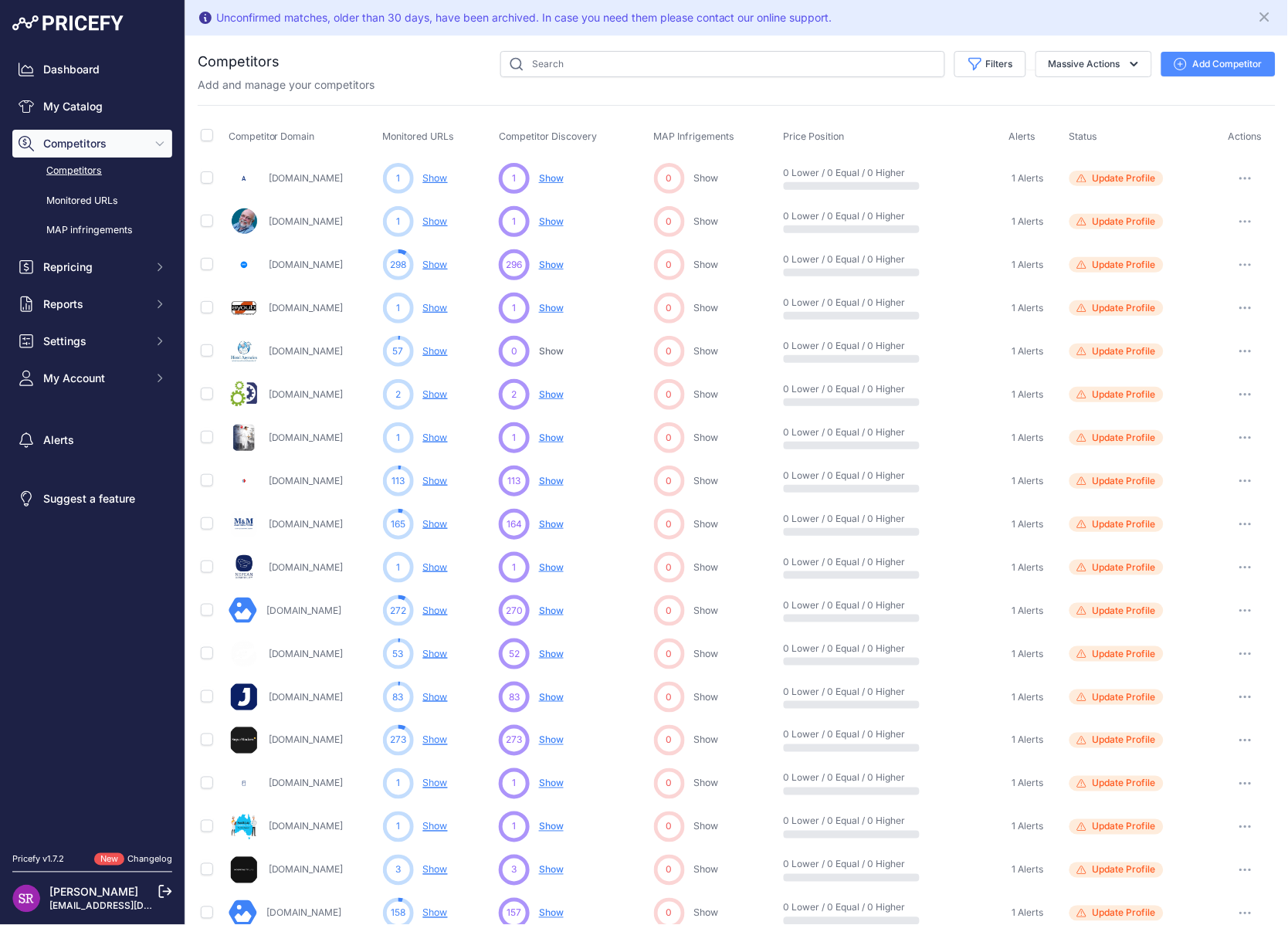
click at [437, 612] on link "Show" at bounding box center [435, 610] width 25 height 12
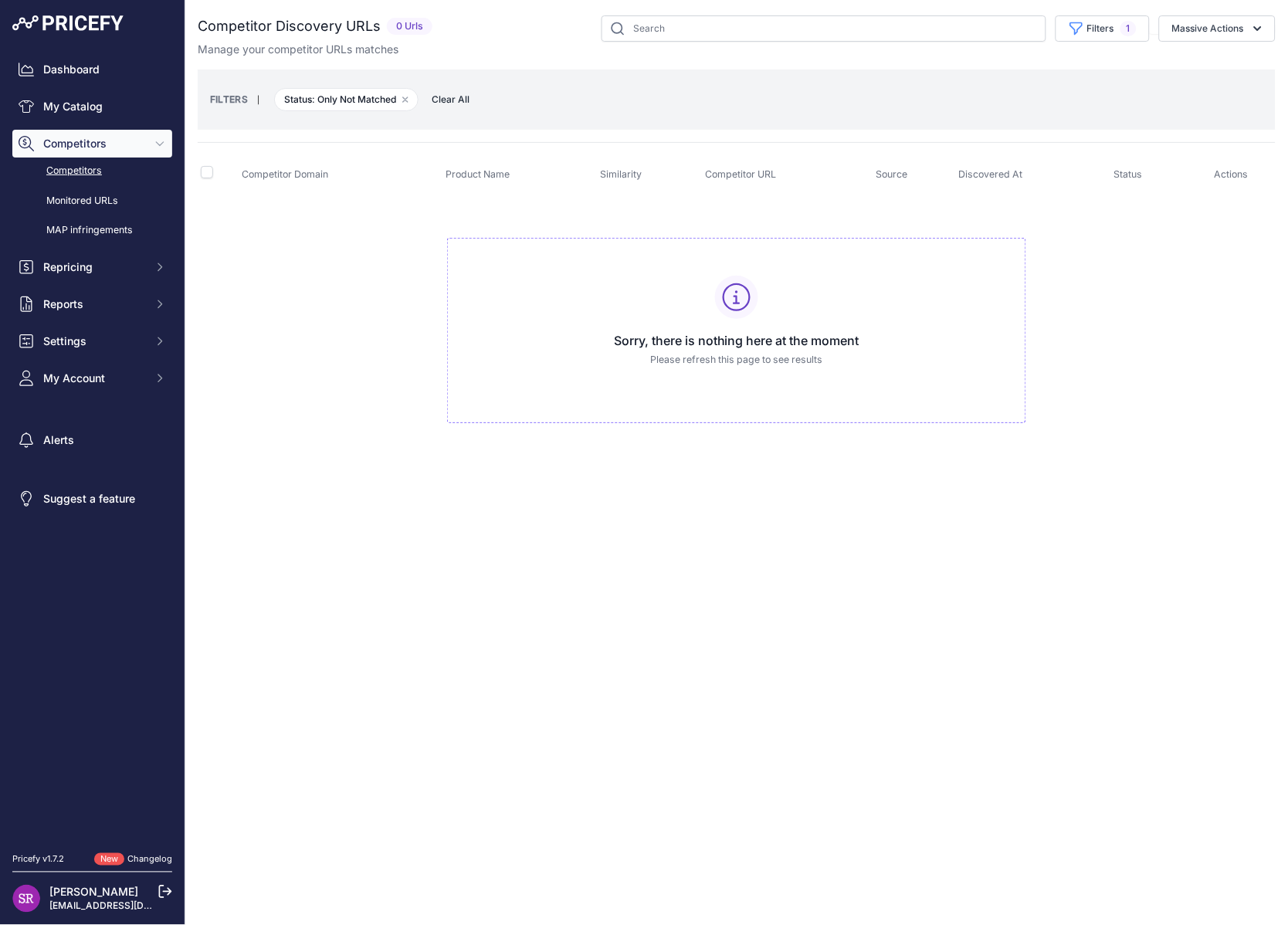
click at [382, 297] on td "Sorry, there is nothing here at the moment Please refresh this page to see resu…" at bounding box center [736, 323] width 1077 height 260
click at [448, 97] on span "Clear All" at bounding box center [450, 100] width 53 height 15
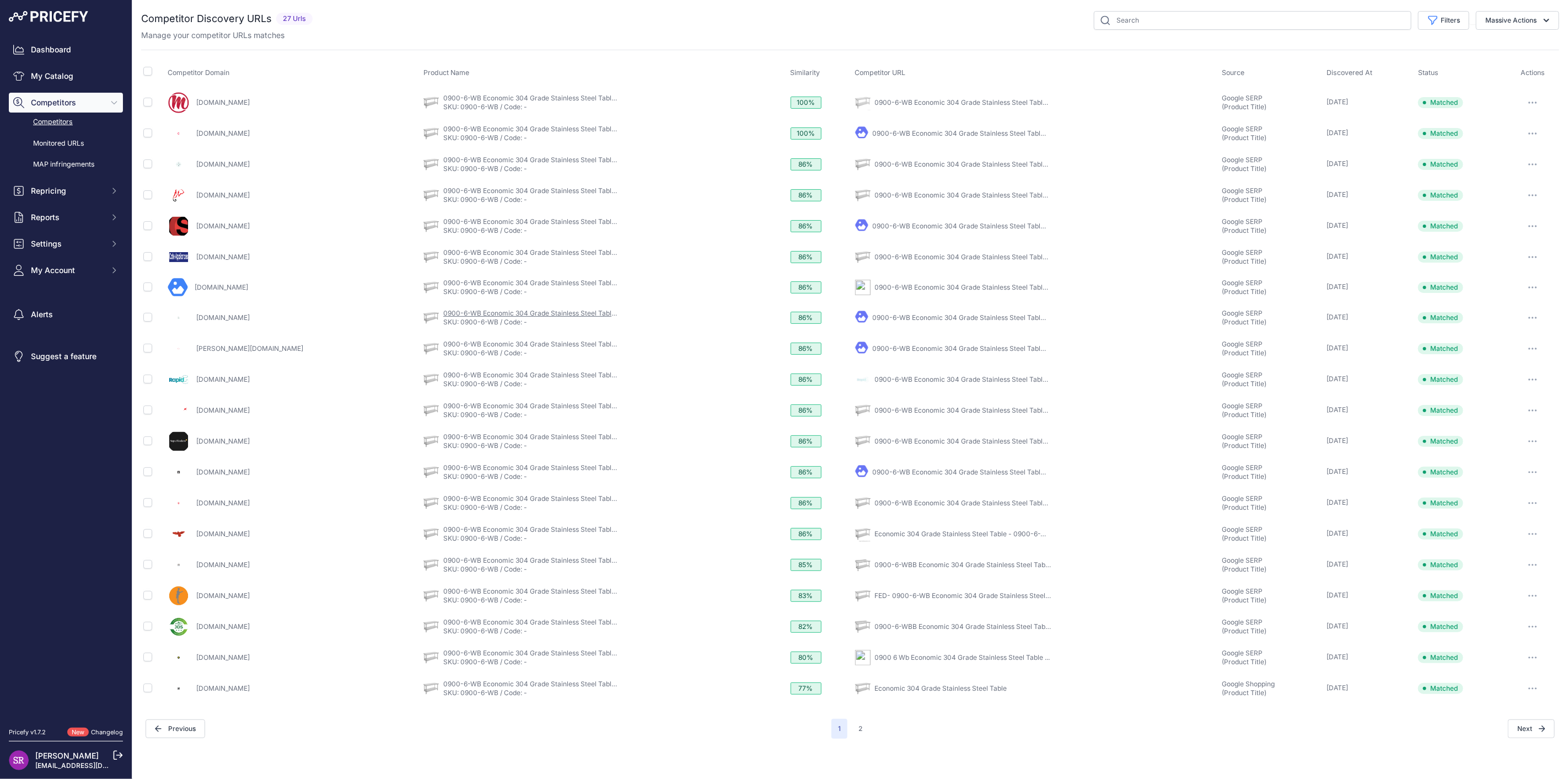
click at [496, 312] on link "0900-6-WB Economic 304 Grade Stainless Steel Table 900x600x900" at bounding box center [553, 313] width 220 height 9
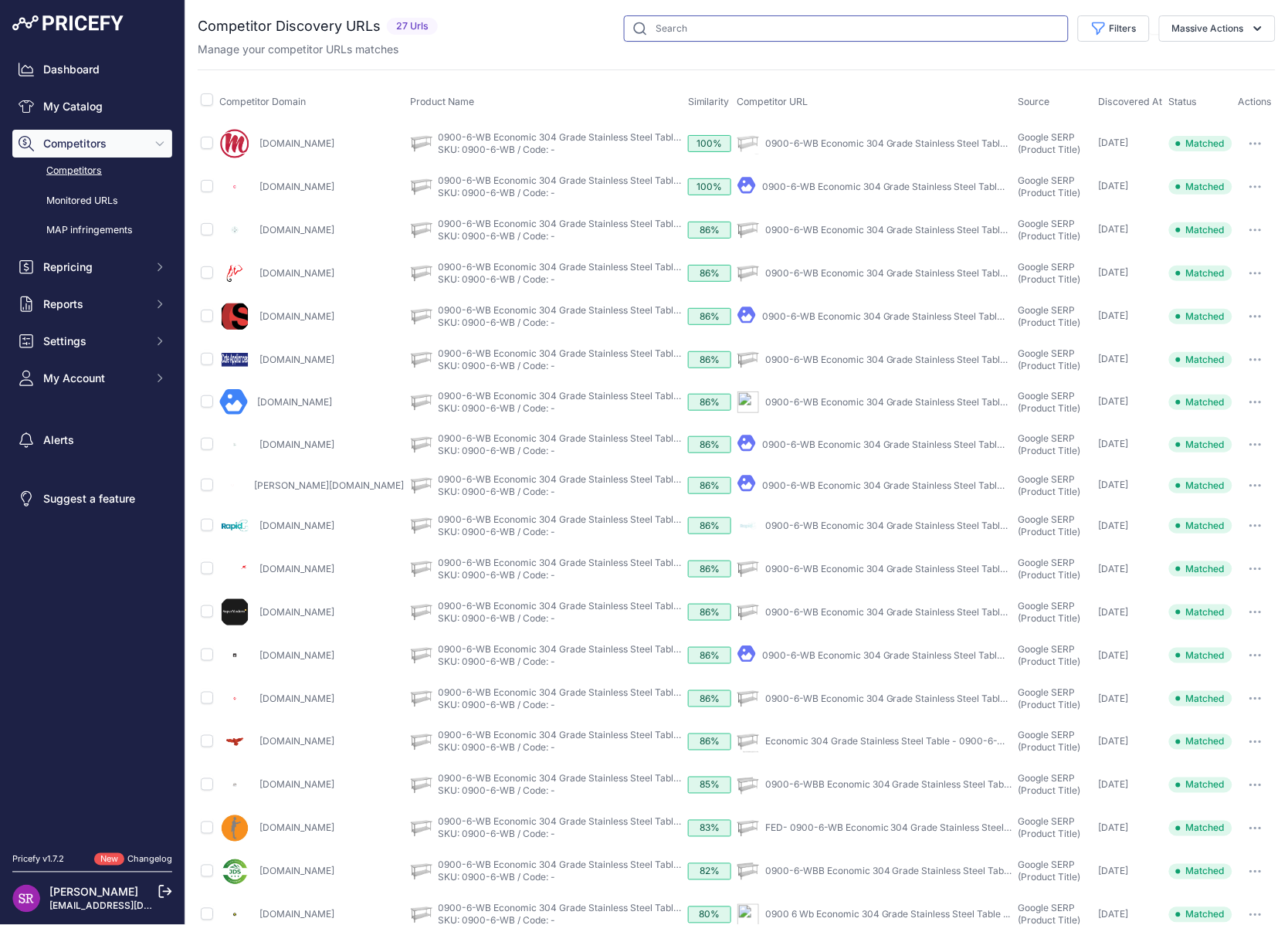
click at [684, 23] on input "text" at bounding box center [846, 28] width 445 height 26
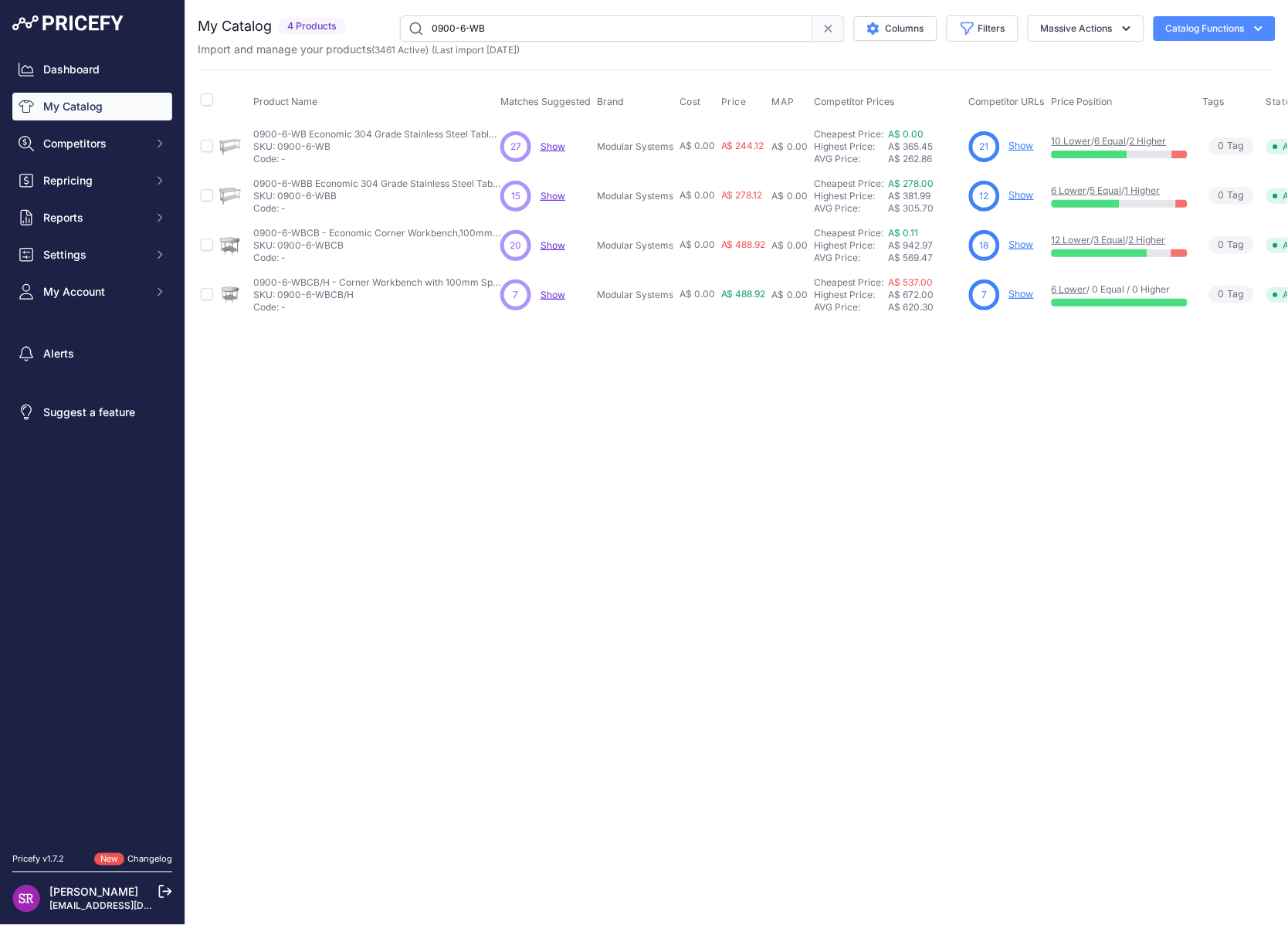
drag, startPoint x: 883, startPoint y: 482, endPoint x: 845, endPoint y: 463, distance: 42.5
click at [883, 482] on div "Close You are not connected to the internet." at bounding box center [736, 462] width 1102 height 925
click at [1015, 143] on link "Show" at bounding box center [1021, 146] width 25 height 12
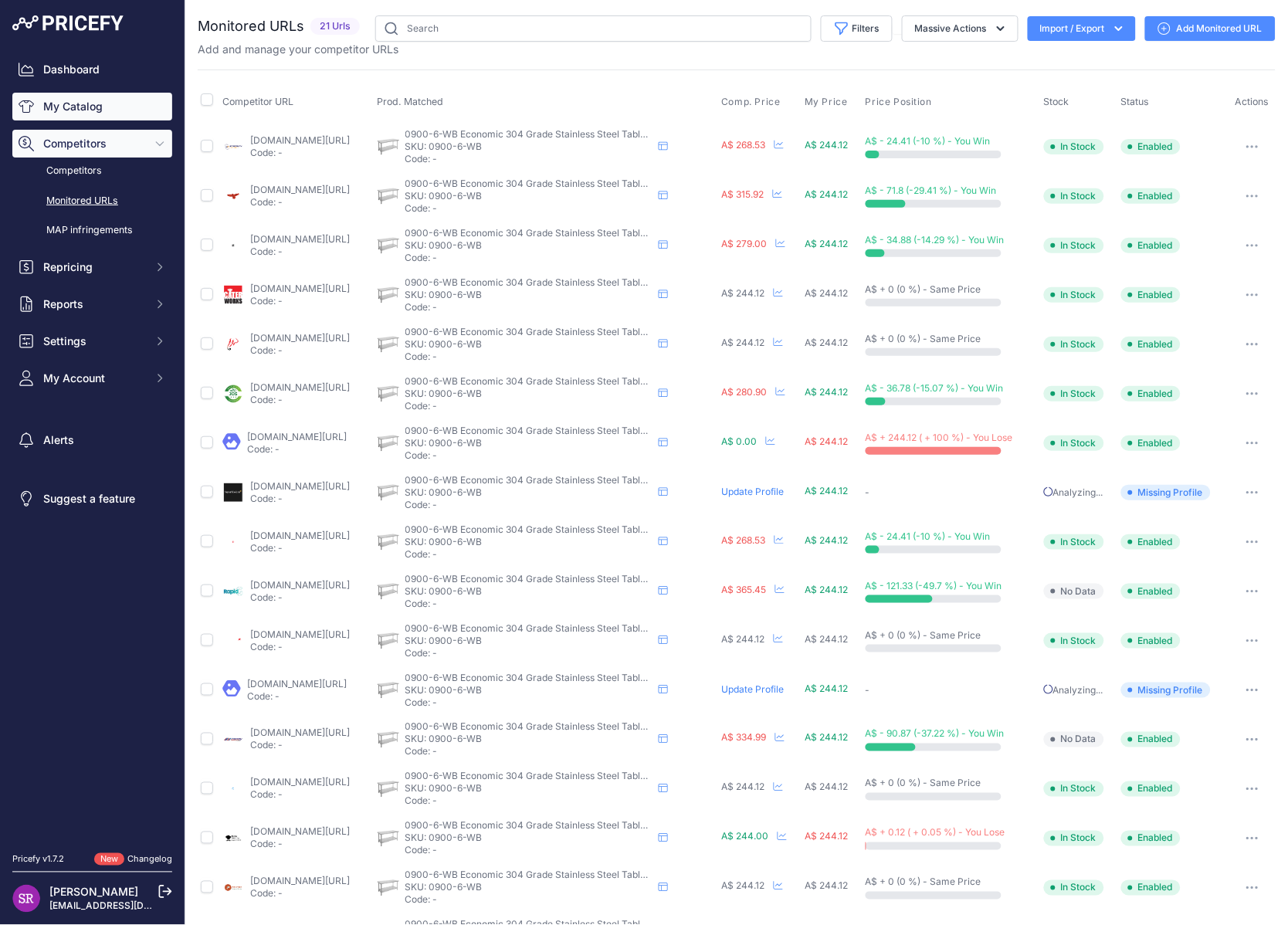
click at [78, 96] on link "My Catalog" at bounding box center [91, 107] width 159 height 28
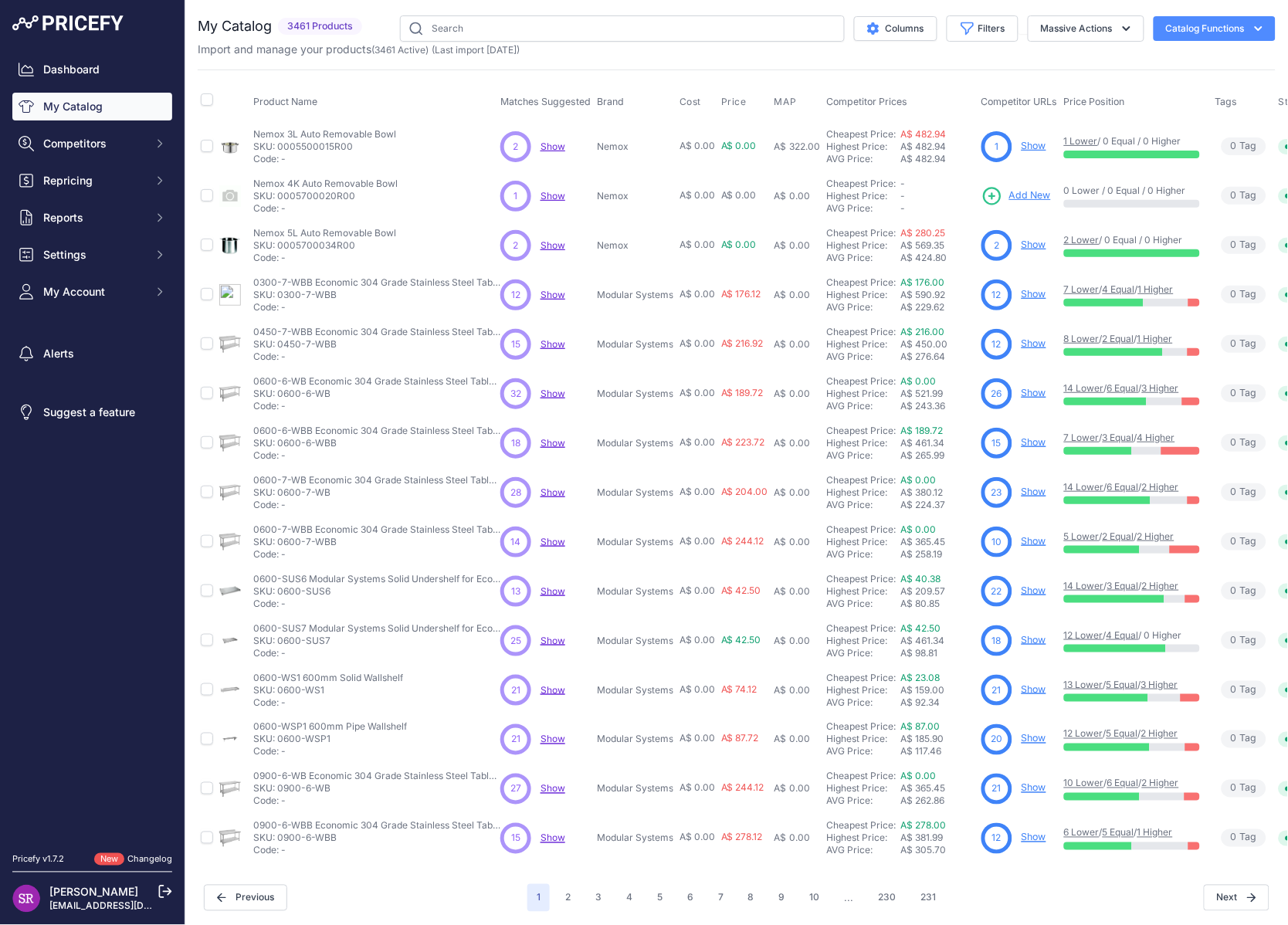
click at [550, 290] on span "Show" at bounding box center [552, 295] width 25 height 12
click at [1027, 483] on div "23 Show" at bounding box center [1019, 493] width 77 height 31
click at [1028, 488] on link "Show" at bounding box center [1033, 492] width 25 height 12
click at [1028, 494] on link "Show" at bounding box center [1033, 492] width 25 height 12
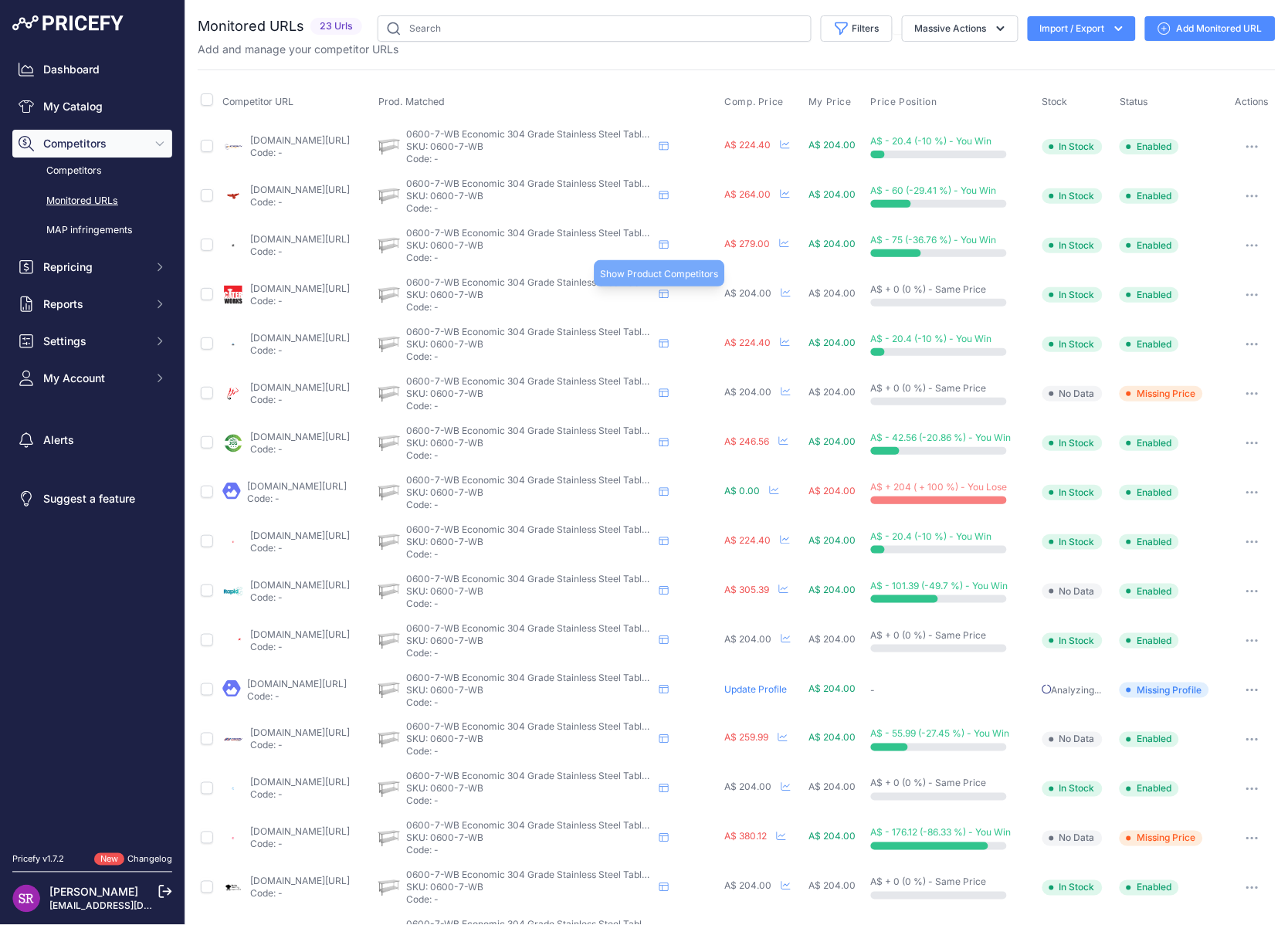
click at [668, 292] on icon at bounding box center [664, 294] width 9 height 9
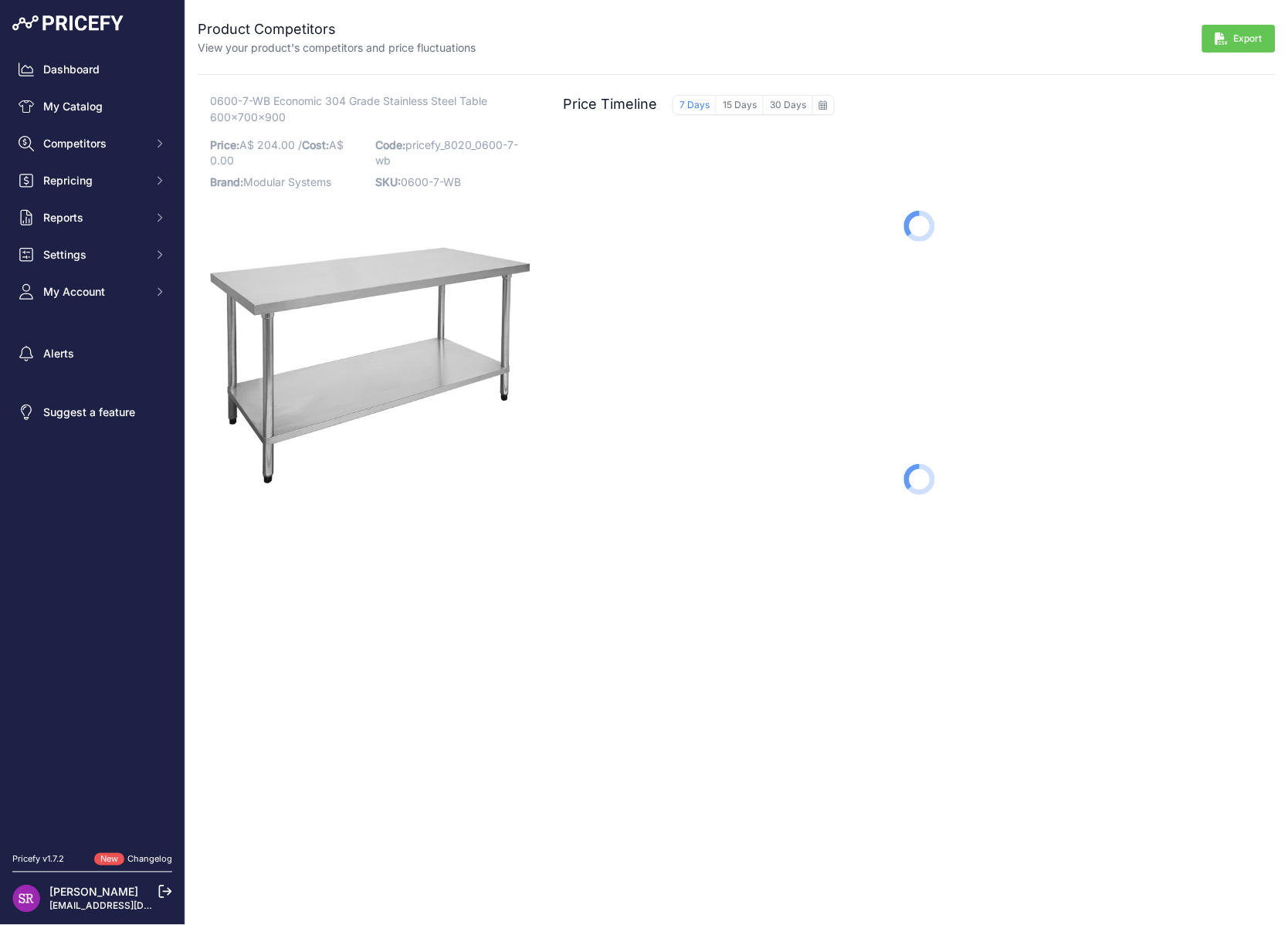
click at [230, 25] on h2 "Product Competitors" at bounding box center [337, 29] width 278 height 21
drag, startPoint x: 230, startPoint y: 25, endPoint x: 291, endPoint y: 28, distance: 61.1
click at [291, 28] on h2 "Product Competitors" at bounding box center [337, 29] width 278 height 21
click at [398, 42] on p "View your product's competitors and price fluctuations" at bounding box center [337, 48] width 278 height 15
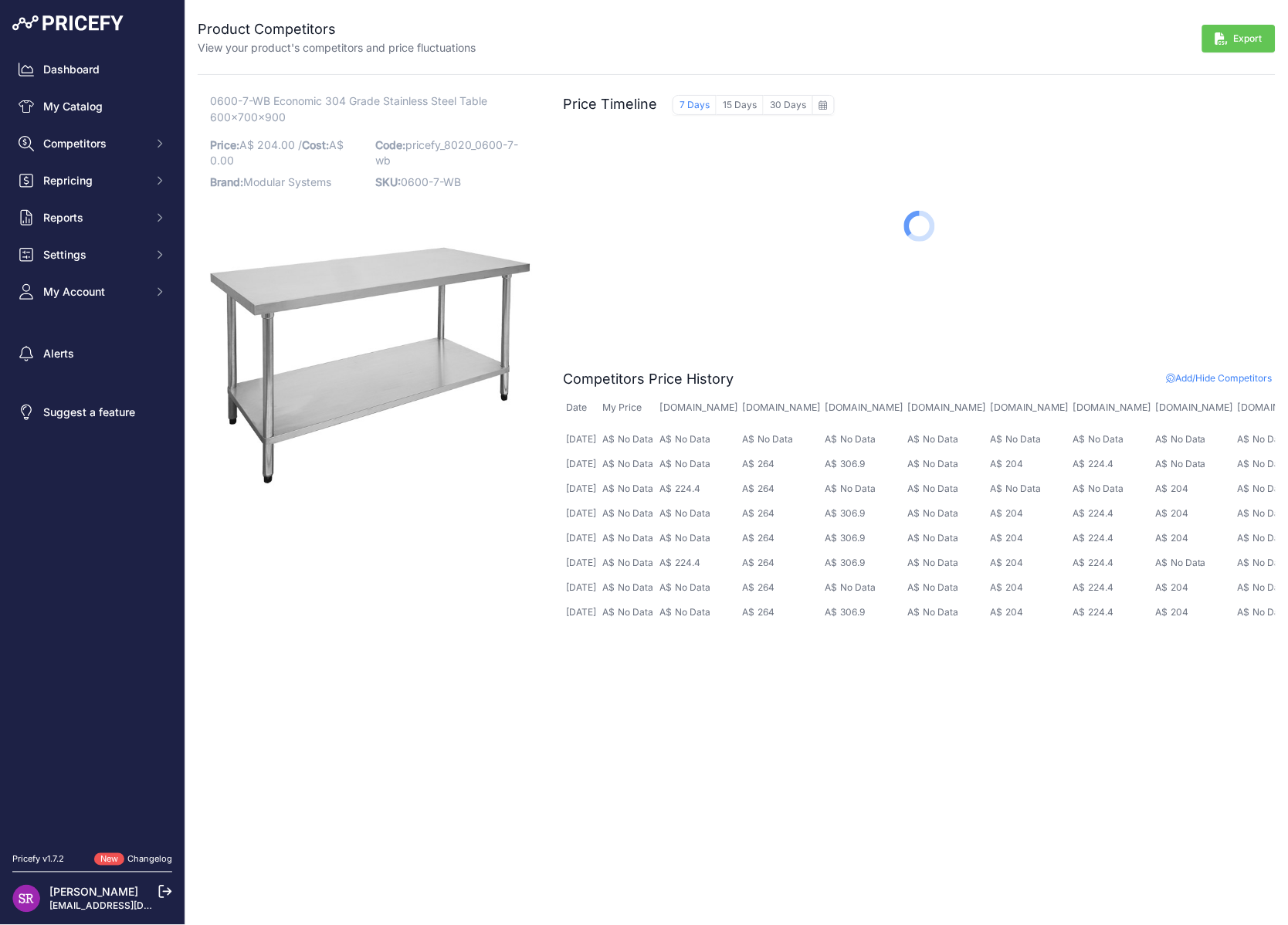
click at [822, 396] on th "[DOMAIN_NAME]" at bounding box center [780, 408] width 83 height 37
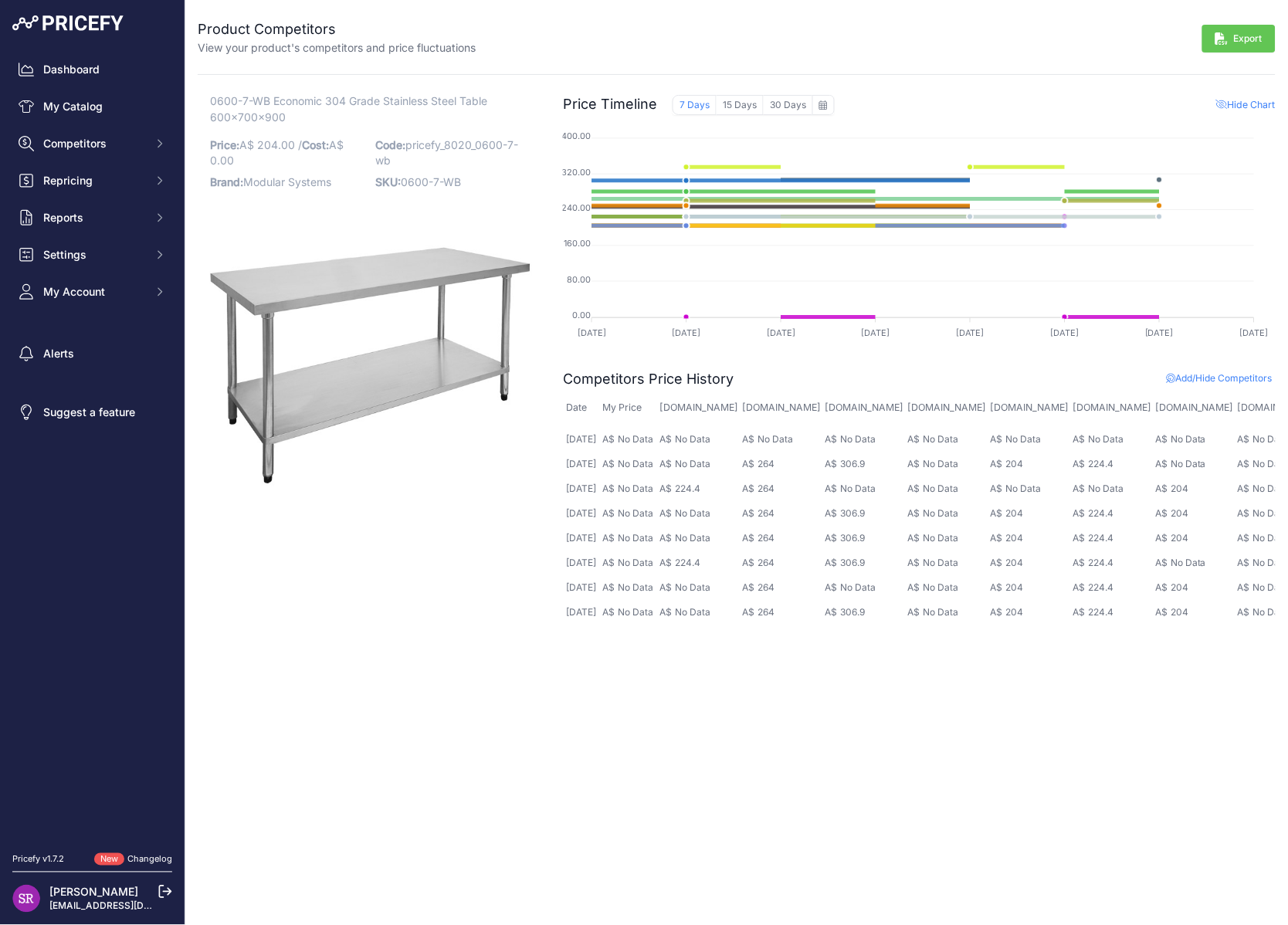
click at [1199, 371] on div "Competitors Price History Add/Hide Competitors Show Chart" at bounding box center [919, 379] width 713 height 21
click at [1201, 381] on span "Add/Hide Competitors" at bounding box center [1220, 379] width 106 height 12
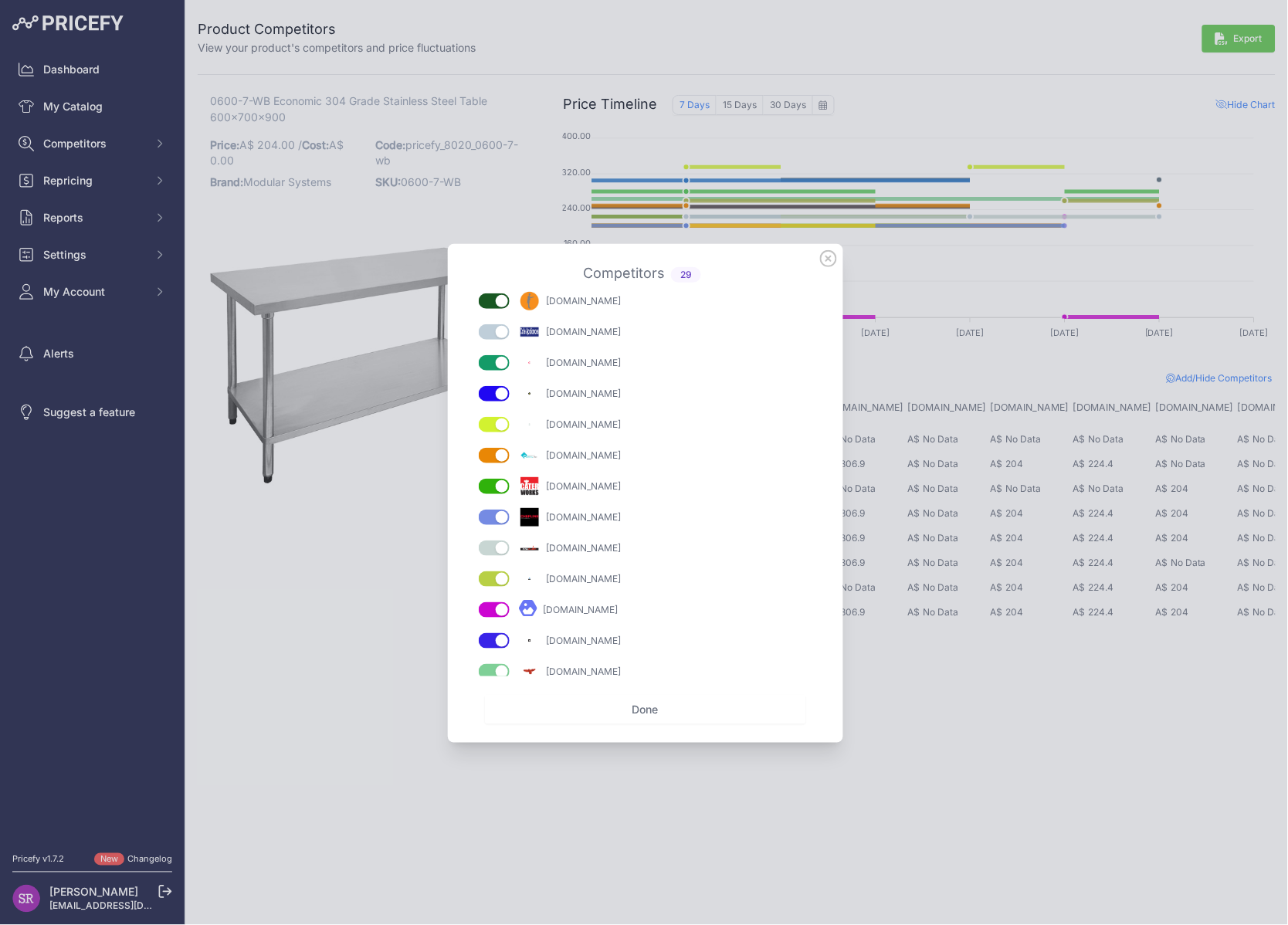
drag, startPoint x: 807, startPoint y: 373, endPoint x: 804, endPoint y: 404, distance: 31.1
click at [804, 407] on div "[DOMAIN_NAME]" at bounding box center [645, 483] width 358 height 386
click at [823, 265] on icon at bounding box center [829, 258] width 17 height 17
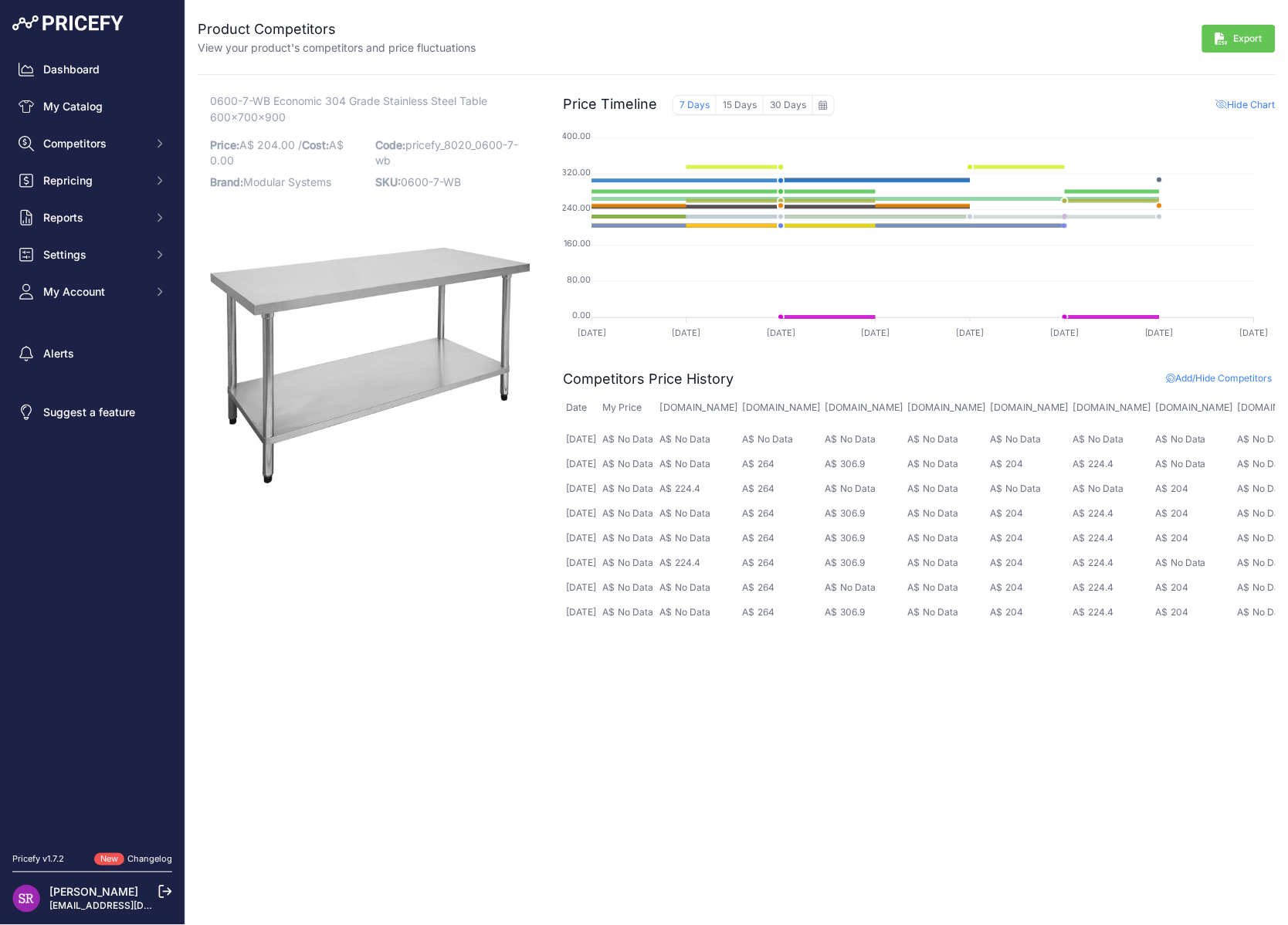
click at [375, 584] on div "0600-7-WB Economic 304 Grade Stainless Steel Table 600x700x900 Price: A$ 204.00…" at bounding box center [371, 498] width 347 height 808
click at [554, 483] on div "0600-7-WB Economic 304 Grade Stainless Steel Table 600x700x900 Price: A$ 204.00…" at bounding box center [736, 498] width 1077 height 808
click at [782, 115] on foreignobject at bounding box center [919, 231] width 713 height 232
click at [783, 104] on button "30 Days" at bounding box center [788, 105] width 49 height 20
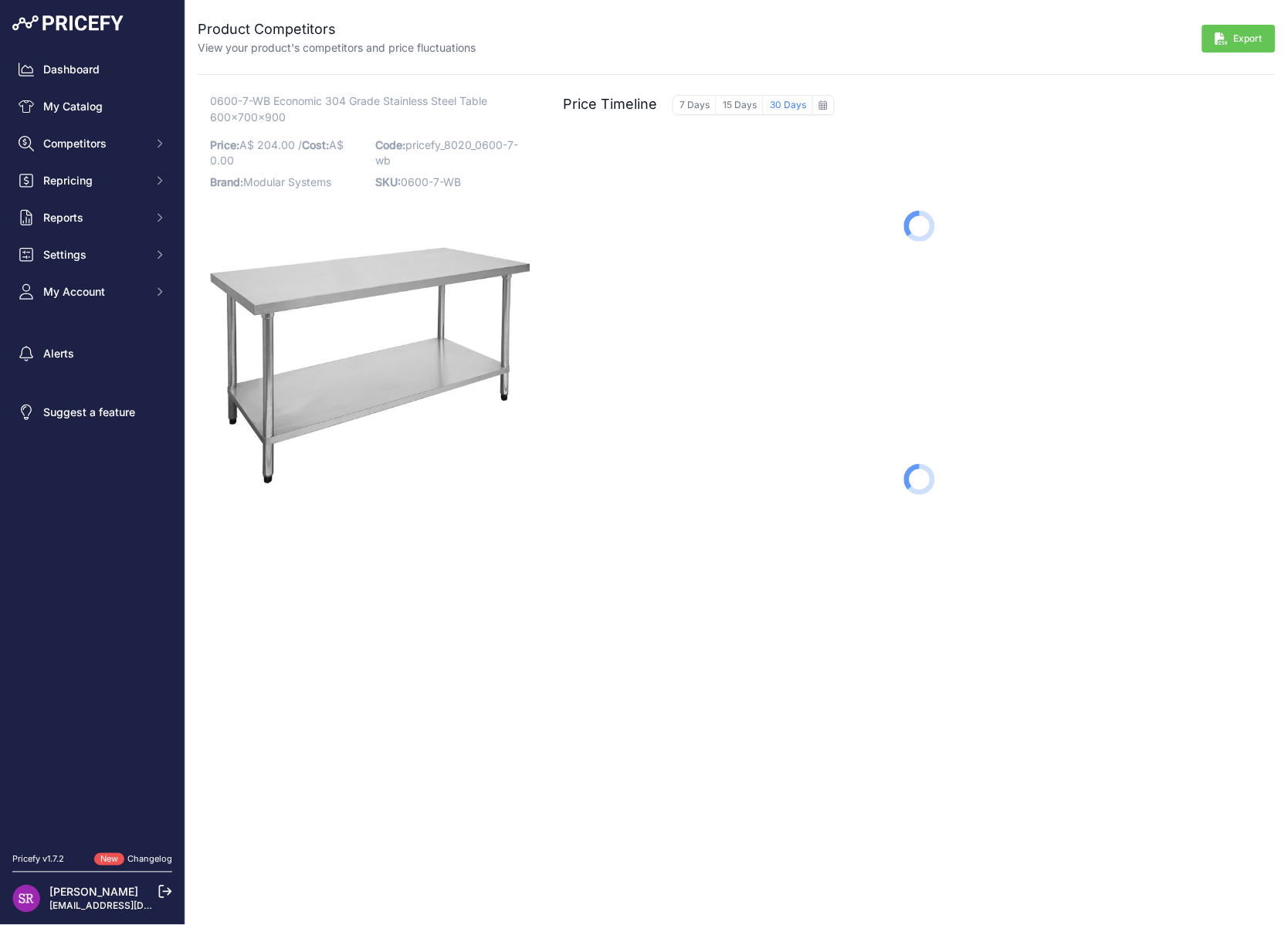
click at [396, 543] on div "0600-7-WB Economic 304 Grade Stainless Steel Table 600x700x900 Price: A$ 204.00…" at bounding box center [371, 342] width 347 height 497
